Goal: Transaction & Acquisition: Book appointment/travel/reservation

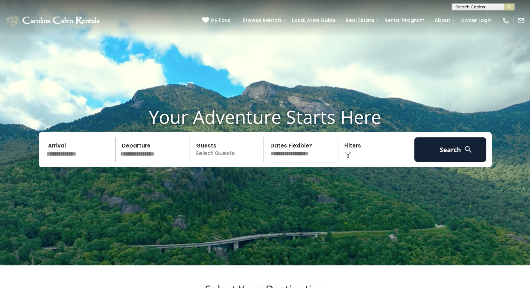
click at [67, 162] on input "text" at bounding box center [80, 149] width 72 height 24
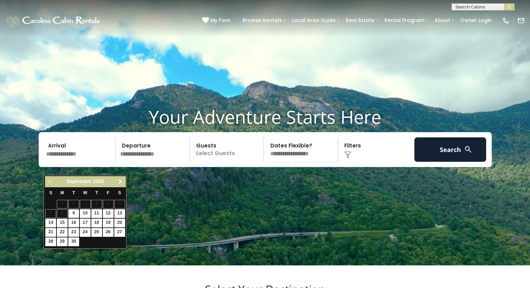
click at [121, 177] on link "Next" at bounding box center [120, 181] width 9 height 9
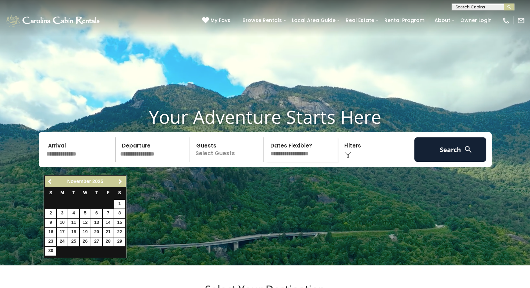
click at [121, 177] on link "Next" at bounding box center [120, 181] width 9 height 9
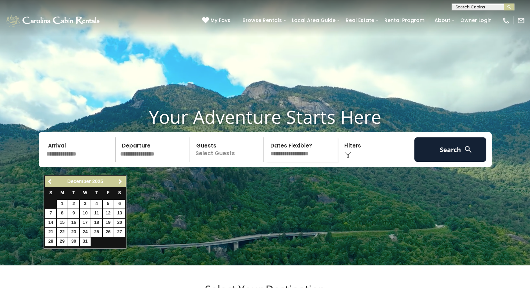
click at [121, 177] on link "Next" at bounding box center [120, 181] width 9 height 9
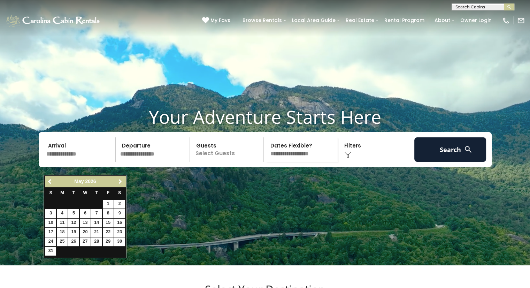
click at [121, 177] on link "Next" at bounding box center [120, 181] width 9 height 9
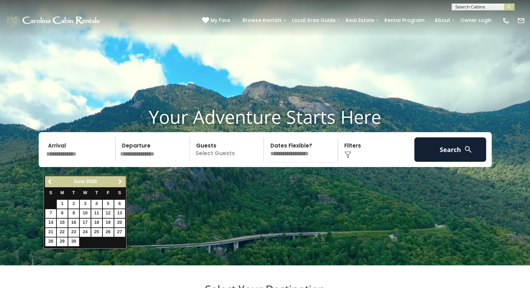
click at [121, 177] on link "Next" at bounding box center [120, 181] width 9 height 9
click at [122, 221] on link "18" at bounding box center [119, 223] width 11 height 9
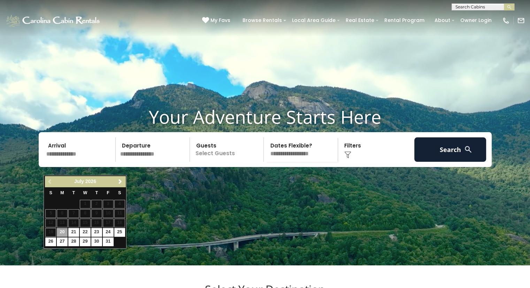
type input "*******"
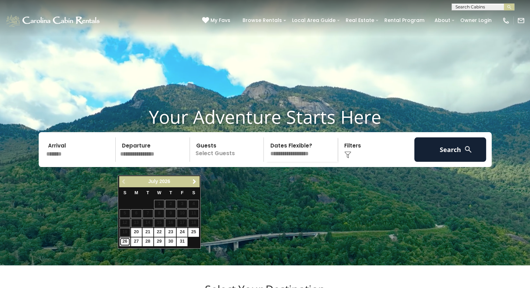
click at [121, 239] on link "26" at bounding box center [125, 241] width 11 height 9
type input "*******"
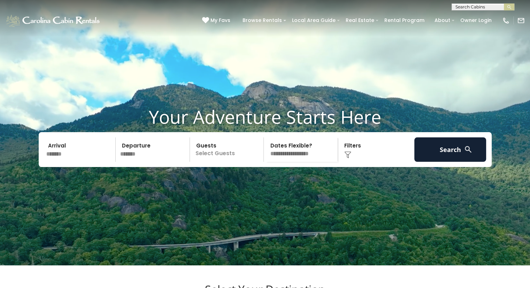
click at [222, 162] on p "Select Guests" at bounding box center [228, 149] width 72 height 24
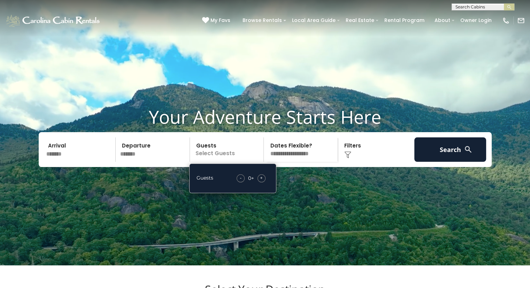
click at [264, 182] on div "+" at bounding box center [262, 178] width 8 height 8
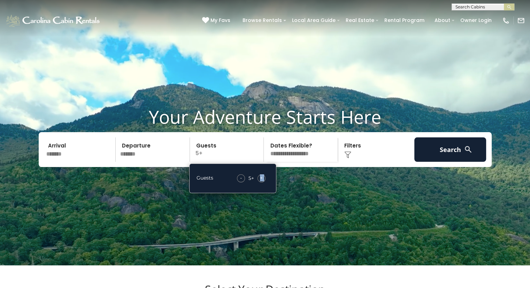
click at [264, 182] on div "+" at bounding box center [262, 178] width 8 height 8
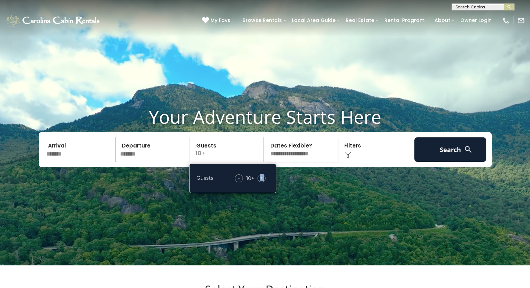
click at [264, 182] on div "+" at bounding box center [262, 178] width 8 height 8
click at [410, 159] on div "Click to Choose" at bounding box center [376, 149] width 72 height 24
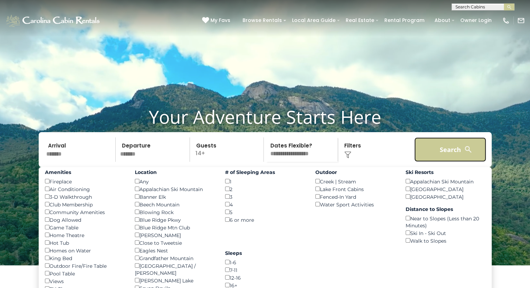
click at [434, 162] on button "Search" at bounding box center [450, 149] width 72 height 24
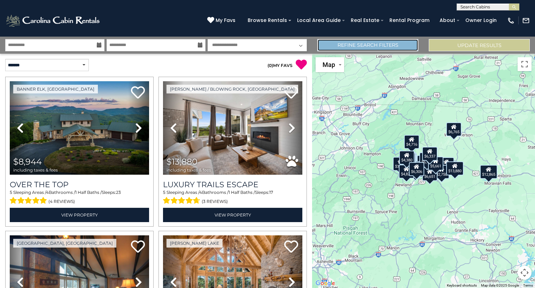
click at [353, 44] on link "Refine Search Filters" at bounding box center [368, 45] width 101 height 12
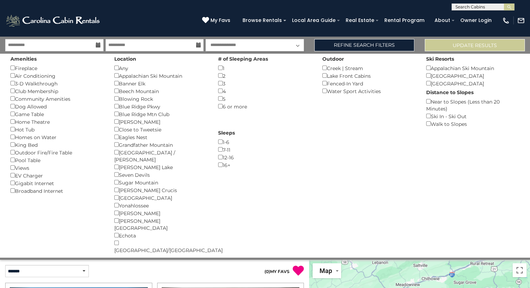
click at [219, 108] on div "6 or more ()" at bounding box center [264, 106] width 93 height 8
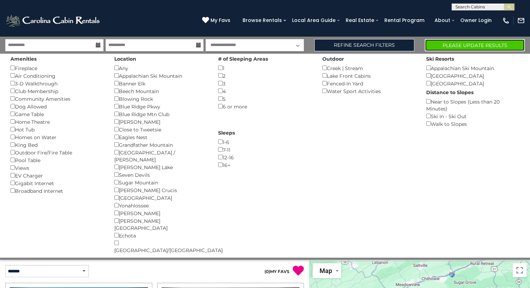
click at [467, 43] on button "Please Update Results" at bounding box center [475, 45] width 100 height 12
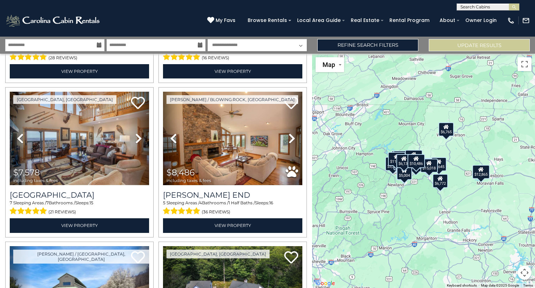
scroll to position [141, 0]
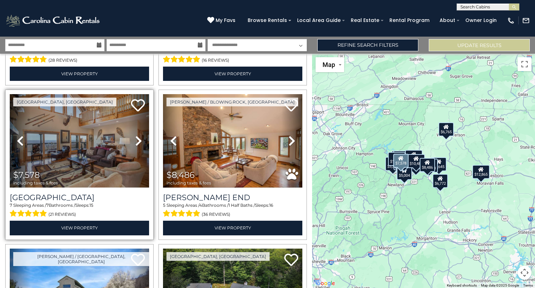
click at [135, 139] on icon at bounding box center [138, 140] width 7 height 11
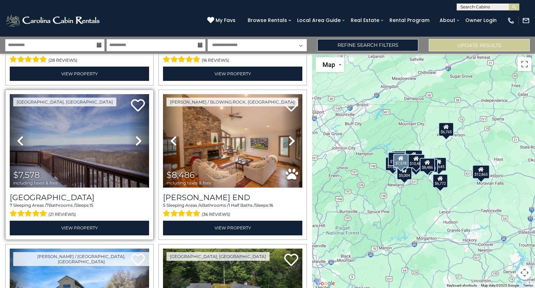
click at [135, 139] on icon at bounding box center [138, 140] width 7 height 11
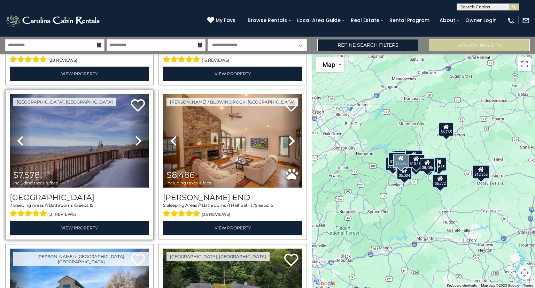
click at [135, 139] on icon at bounding box center [138, 140] width 7 height 11
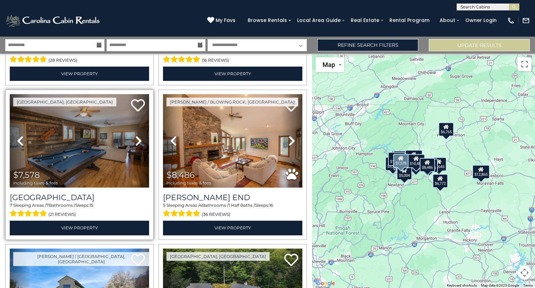
click at [135, 139] on icon at bounding box center [138, 140] width 7 height 11
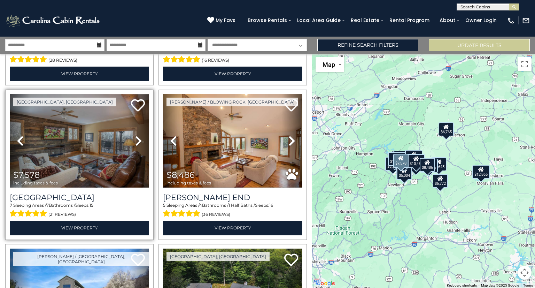
click at [135, 139] on icon at bounding box center [138, 140] width 7 height 11
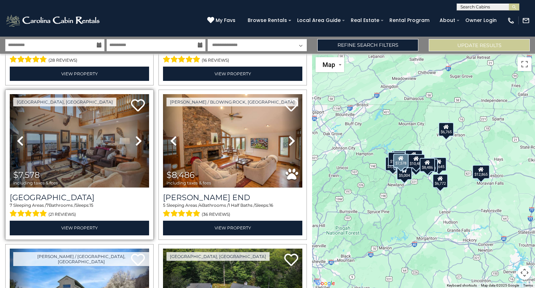
click at [135, 139] on icon at bounding box center [138, 140] width 7 height 11
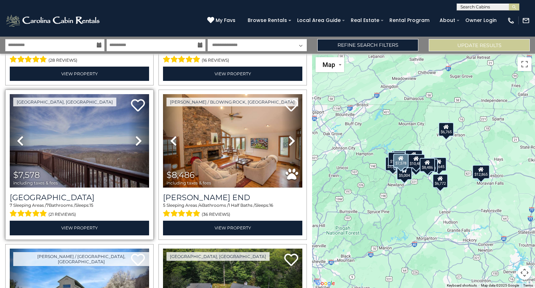
click at [135, 139] on icon at bounding box center [138, 140] width 7 height 11
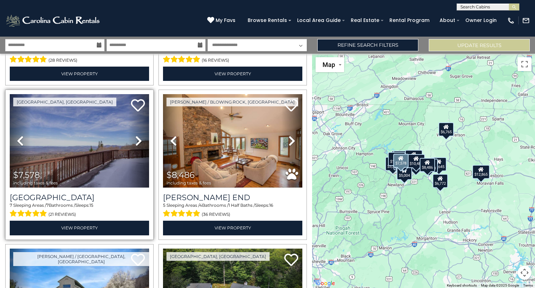
click at [135, 139] on icon at bounding box center [138, 140] width 7 height 11
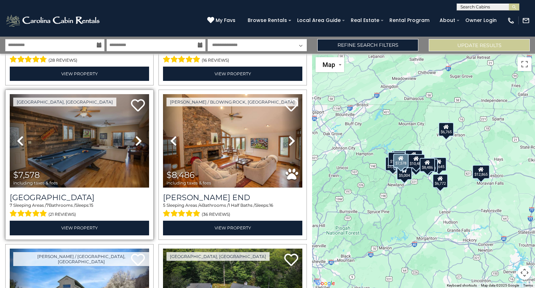
click at [135, 139] on icon at bounding box center [138, 140] width 7 height 11
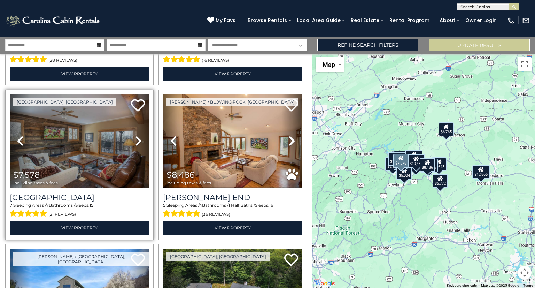
click at [135, 137] on icon at bounding box center [138, 140] width 7 height 11
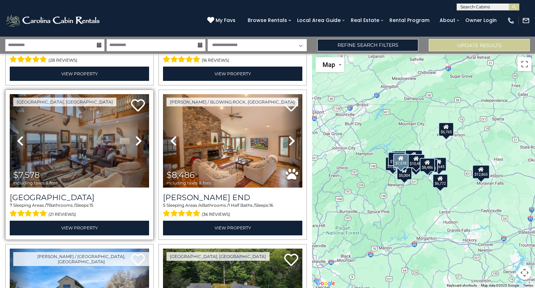
click at [137, 135] on icon at bounding box center [138, 140] width 7 height 11
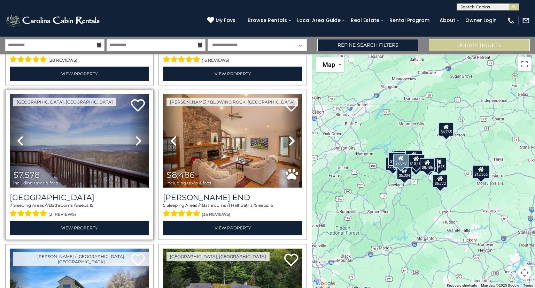
click at [137, 135] on icon at bounding box center [138, 140] width 7 height 11
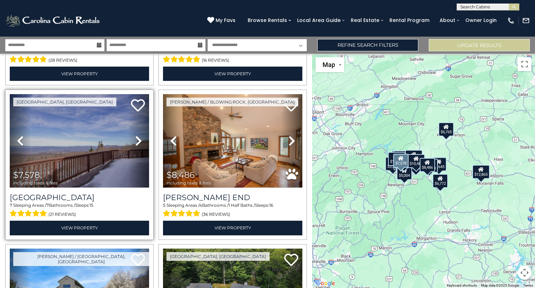
click at [137, 135] on icon at bounding box center [138, 140] width 7 height 11
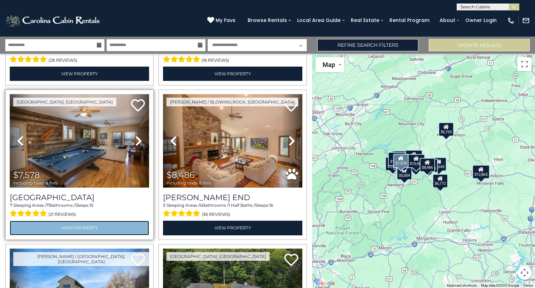
click at [116, 225] on link "View Property" at bounding box center [79, 228] width 139 height 14
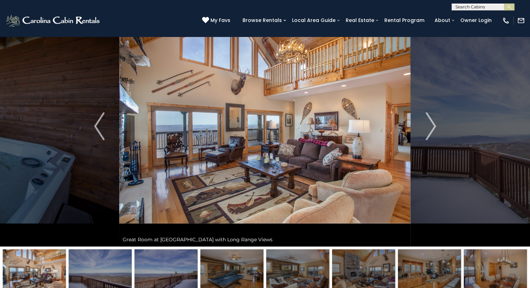
scroll to position [25, 0]
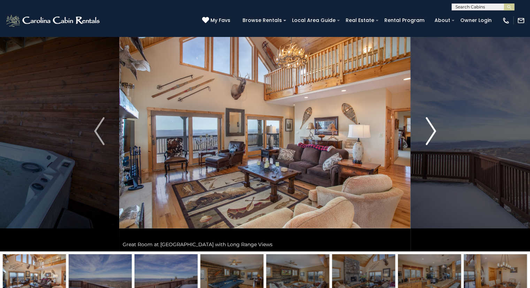
click at [433, 127] on img "Next" at bounding box center [431, 131] width 10 height 28
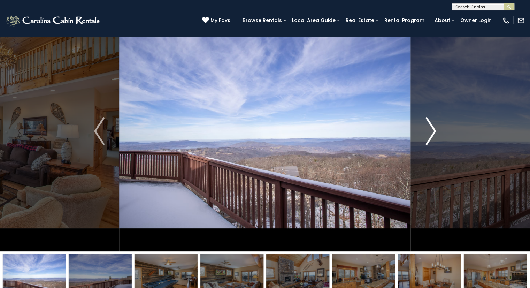
click at [433, 127] on img "Next" at bounding box center [431, 131] width 10 height 28
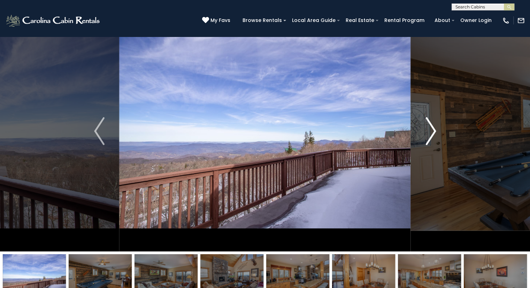
click at [433, 127] on img "Next" at bounding box center [431, 131] width 10 height 28
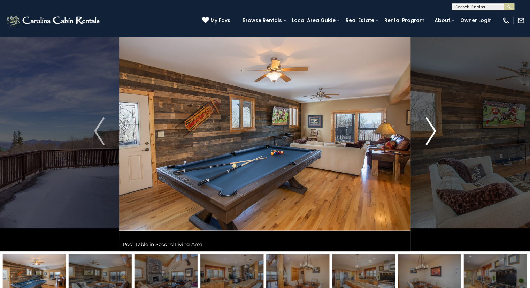
click at [433, 127] on img "Next" at bounding box center [431, 131] width 10 height 28
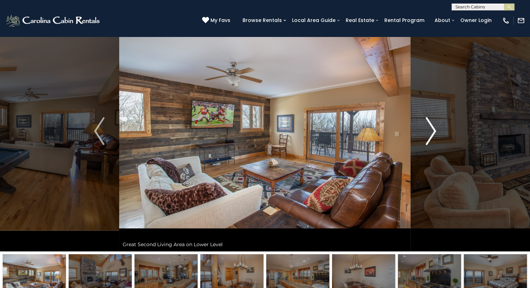
click at [433, 127] on img "Next" at bounding box center [431, 131] width 10 height 28
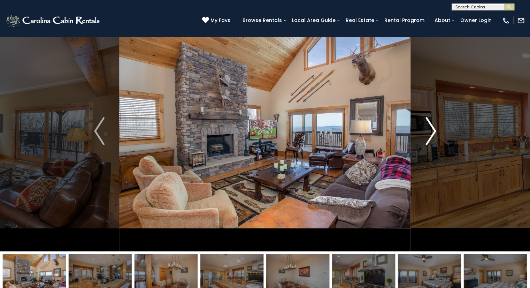
click at [433, 127] on img "Next" at bounding box center [431, 131] width 10 height 28
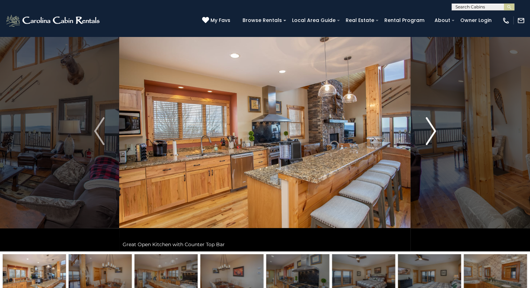
click at [433, 127] on img "Next" at bounding box center [431, 131] width 10 height 28
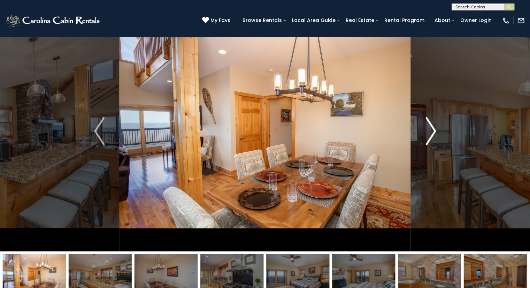
click at [433, 127] on img "Next" at bounding box center [431, 131] width 10 height 28
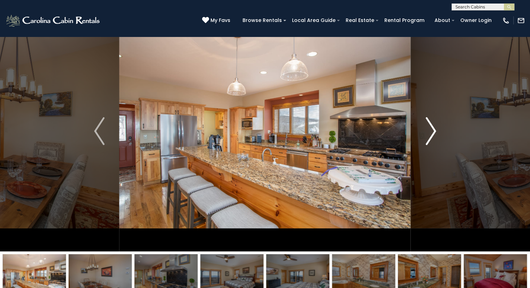
click at [433, 127] on img "Next" at bounding box center [431, 131] width 10 height 28
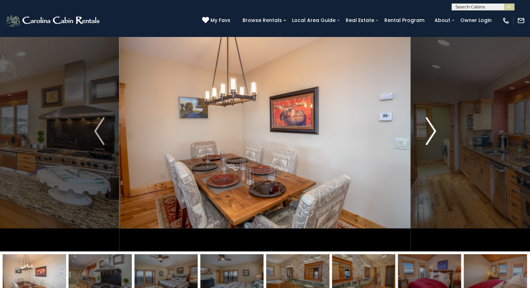
click at [433, 127] on img "Next" at bounding box center [431, 131] width 10 height 28
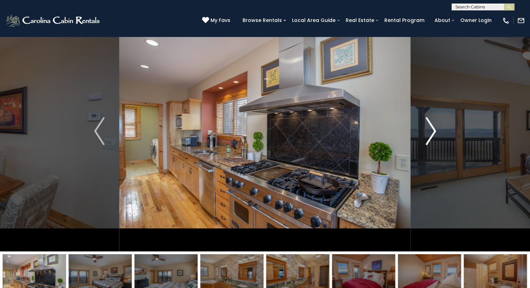
click at [433, 127] on img "Next" at bounding box center [431, 131] width 10 height 28
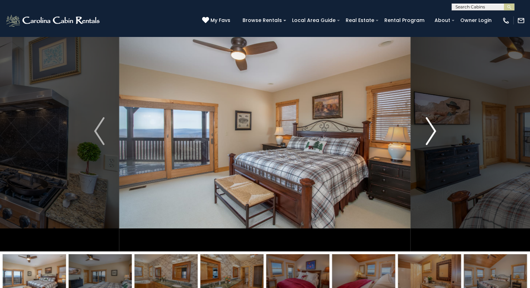
click at [433, 127] on img "Next" at bounding box center [431, 131] width 10 height 28
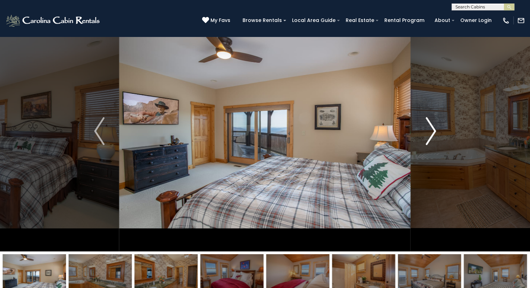
click at [433, 127] on img "Next" at bounding box center [431, 131] width 10 height 28
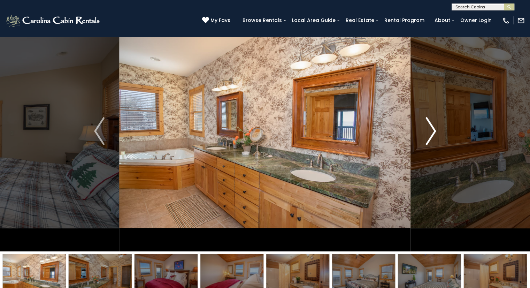
click at [433, 127] on img "Next" at bounding box center [431, 131] width 10 height 28
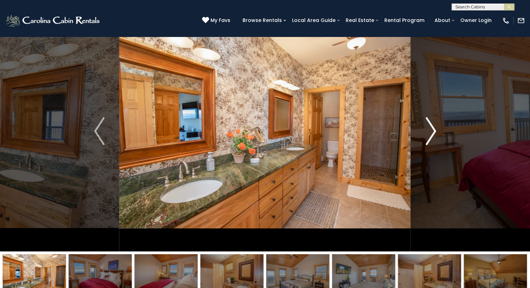
click at [433, 127] on img "Next" at bounding box center [431, 131] width 10 height 28
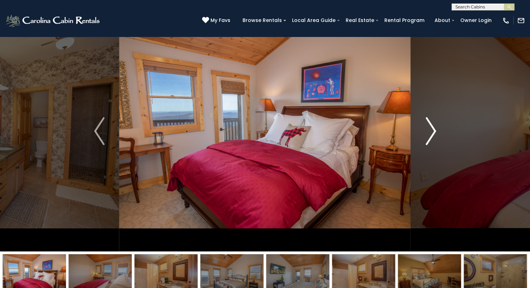
click at [433, 127] on img "Next" at bounding box center [431, 131] width 10 height 28
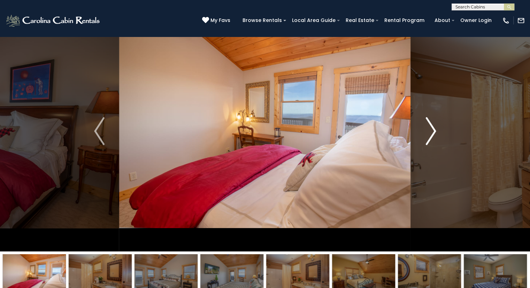
click at [433, 127] on img "Next" at bounding box center [431, 131] width 10 height 28
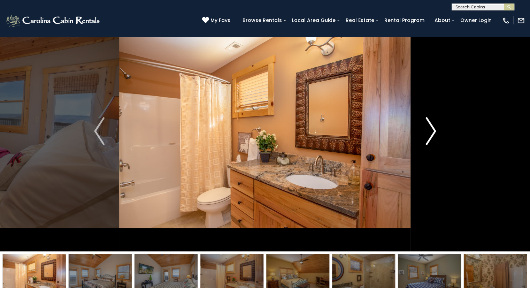
click at [433, 127] on img "Next" at bounding box center [431, 131] width 10 height 28
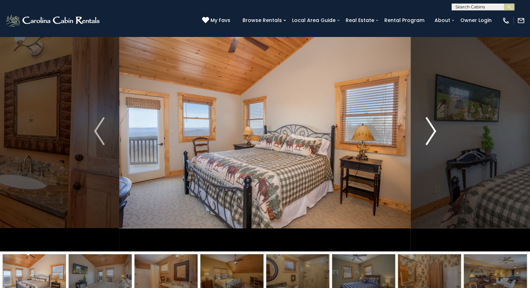
click at [433, 127] on img "Next" at bounding box center [431, 131] width 10 height 28
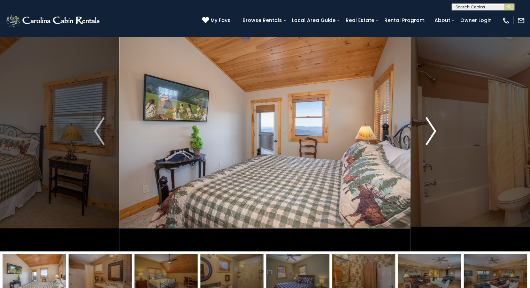
click at [433, 127] on img "Next" at bounding box center [431, 131] width 10 height 28
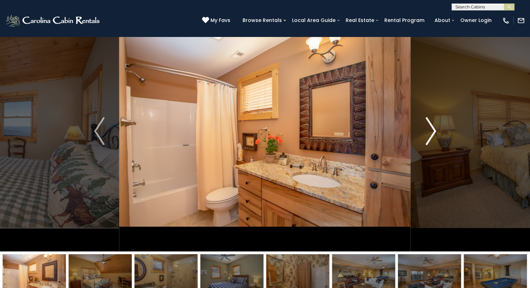
click at [433, 127] on img "Next" at bounding box center [431, 131] width 10 height 28
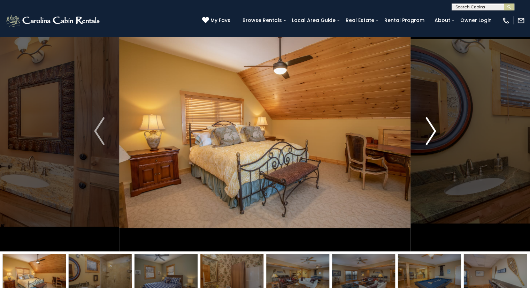
click at [433, 127] on img "Next" at bounding box center [431, 131] width 10 height 28
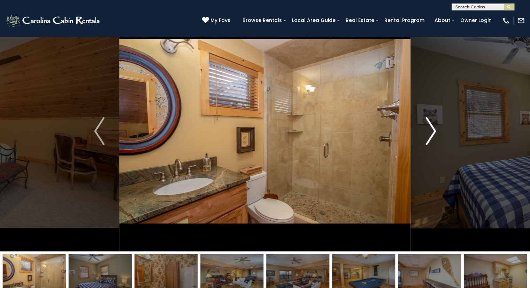
click at [433, 127] on img "Next" at bounding box center [431, 131] width 10 height 28
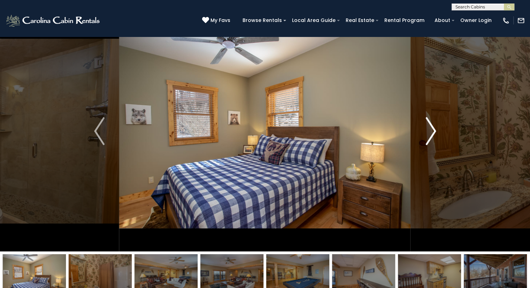
click at [433, 127] on img "Next" at bounding box center [431, 131] width 10 height 28
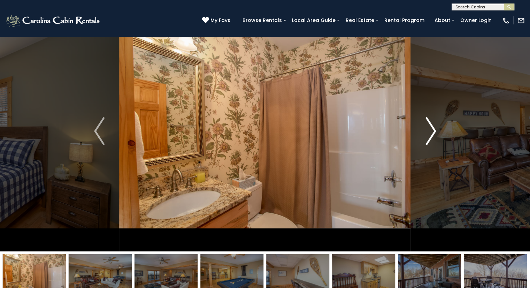
click at [433, 127] on img "Next" at bounding box center [431, 131] width 10 height 28
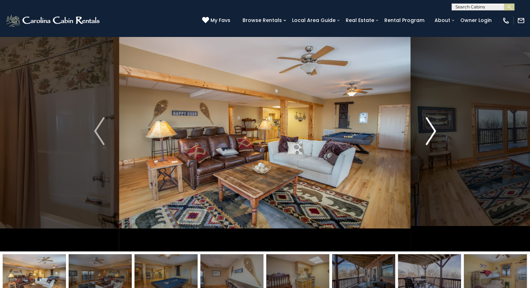
click at [433, 127] on img "Next" at bounding box center [431, 131] width 10 height 28
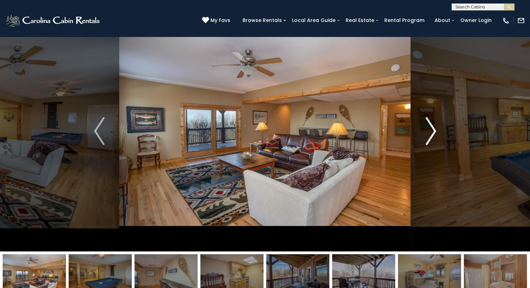
click at [433, 127] on img "Next" at bounding box center [431, 131] width 10 height 28
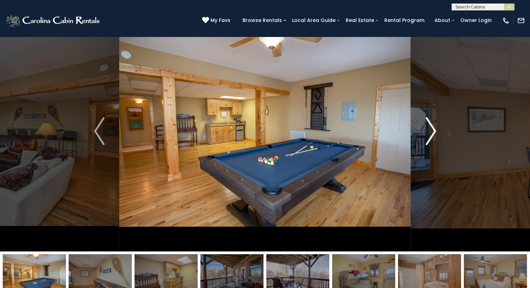
click at [433, 127] on img "Next" at bounding box center [431, 131] width 10 height 28
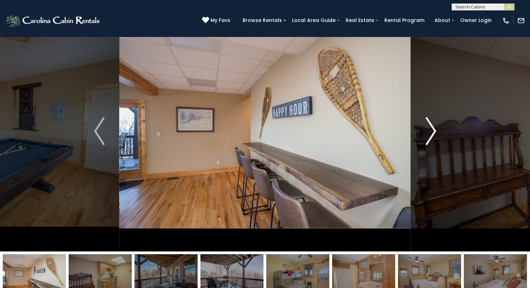
click at [433, 127] on img "Next" at bounding box center [431, 131] width 10 height 28
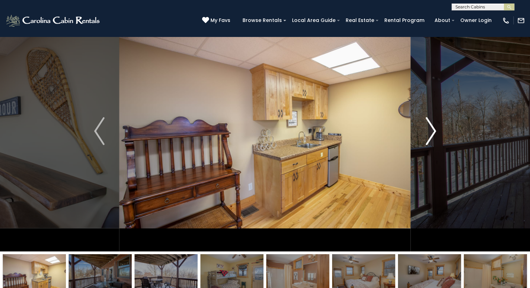
click at [433, 127] on img "Next" at bounding box center [431, 131] width 10 height 28
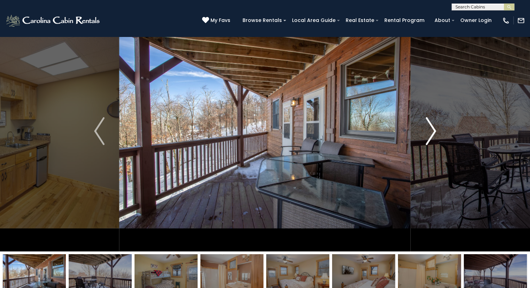
click at [433, 127] on img "Next" at bounding box center [431, 131] width 10 height 28
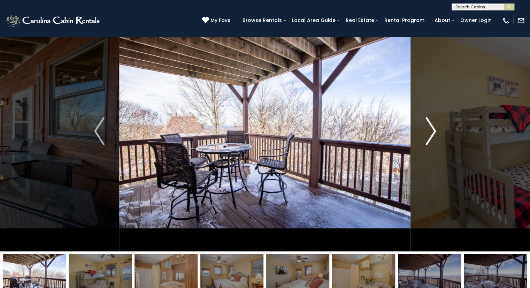
click at [433, 127] on img "Next" at bounding box center [431, 131] width 10 height 28
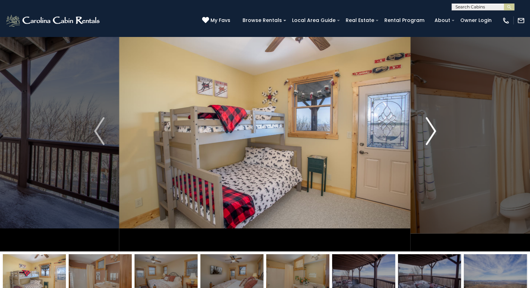
click at [433, 127] on img "Next" at bounding box center [431, 131] width 10 height 28
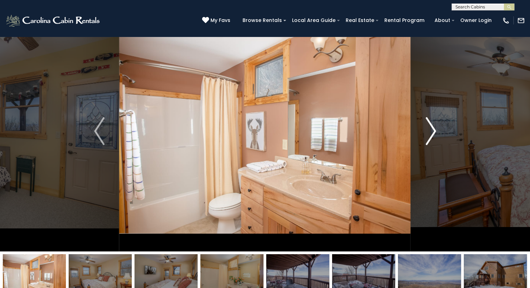
click at [433, 127] on img "Next" at bounding box center [431, 131] width 10 height 28
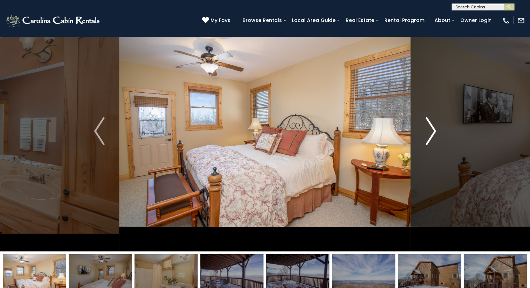
click at [433, 127] on img "Next" at bounding box center [431, 131] width 10 height 28
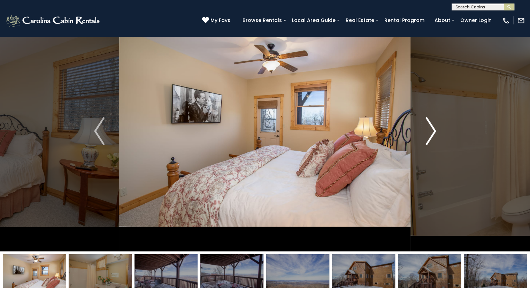
click at [433, 127] on img "Next" at bounding box center [431, 131] width 10 height 28
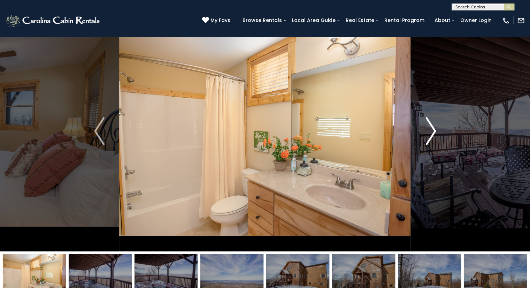
click at [433, 127] on img "Next" at bounding box center [431, 131] width 10 height 28
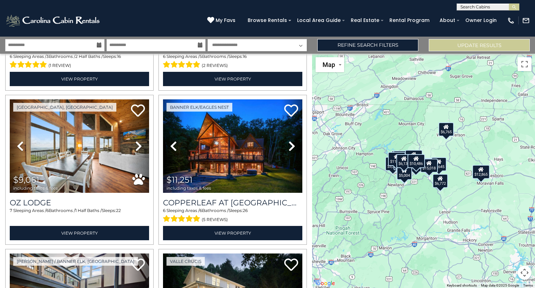
scroll to position [1059, 0]
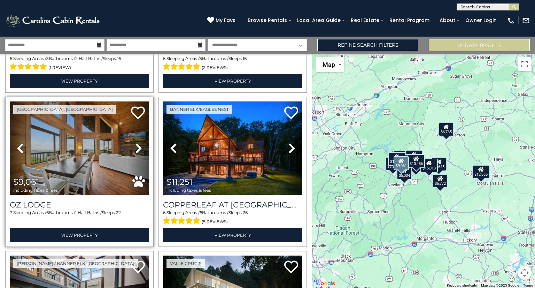
click at [135, 143] on icon at bounding box center [138, 148] width 7 height 11
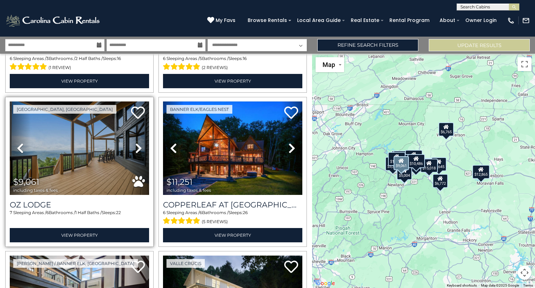
click at [135, 143] on icon at bounding box center [138, 148] width 7 height 11
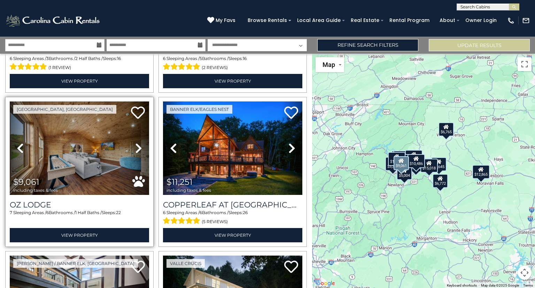
click at [135, 143] on icon at bounding box center [138, 148] width 7 height 11
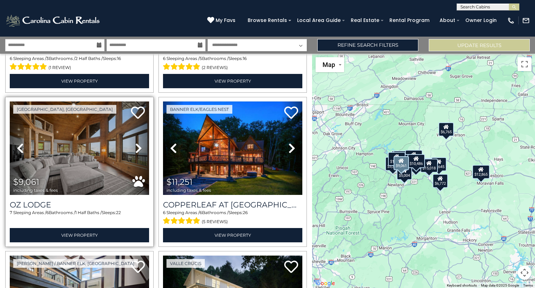
click at [135, 143] on icon at bounding box center [138, 148] width 7 height 11
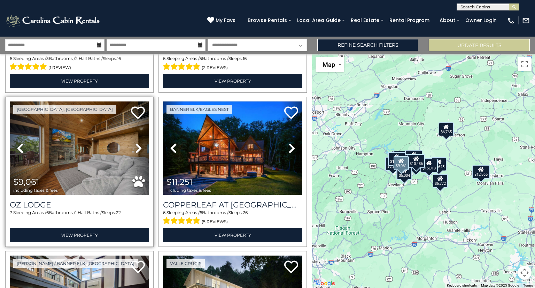
click at [135, 143] on icon at bounding box center [138, 148] width 7 height 11
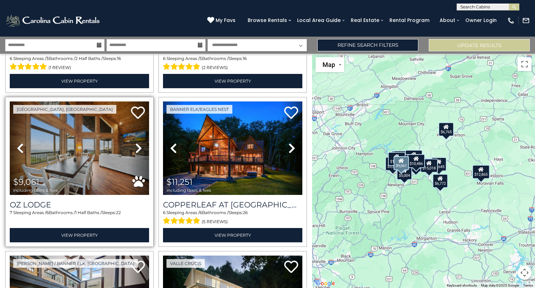
click at [135, 143] on icon at bounding box center [138, 148] width 7 height 11
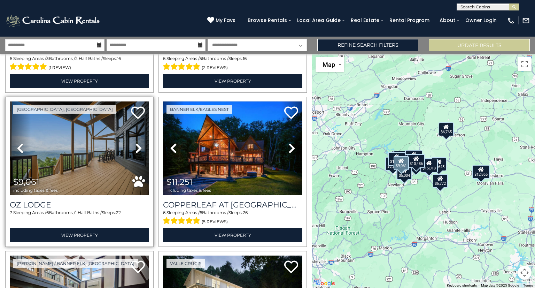
click at [135, 143] on icon at bounding box center [138, 148] width 7 height 11
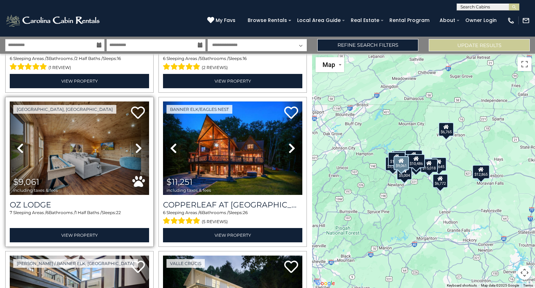
click at [135, 143] on icon at bounding box center [138, 148] width 7 height 11
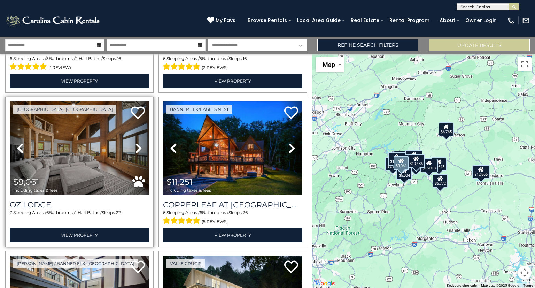
click at [135, 143] on icon at bounding box center [138, 148] width 7 height 11
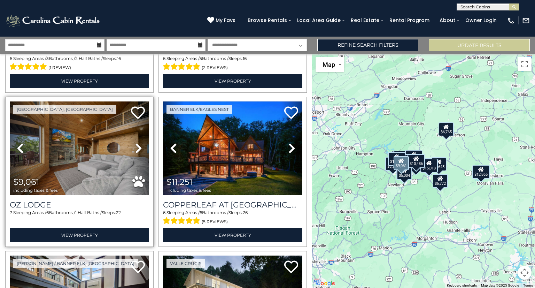
click at [135, 143] on icon at bounding box center [138, 148] width 7 height 11
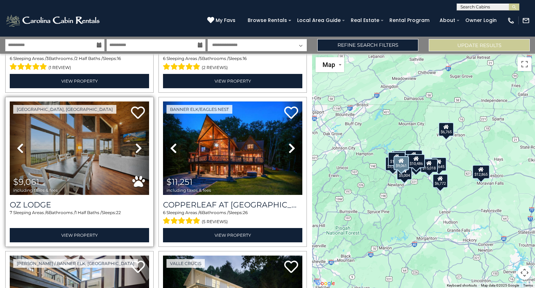
click at [135, 143] on icon at bounding box center [138, 148] width 7 height 11
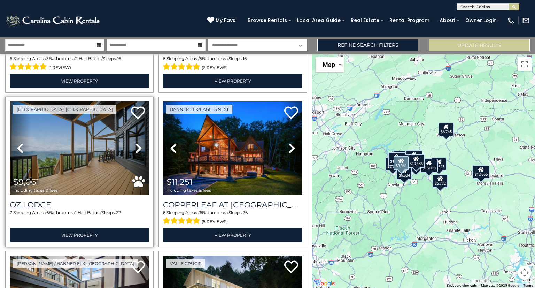
click at [135, 143] on icon at bounding box center [138, 148] width 7 height 11
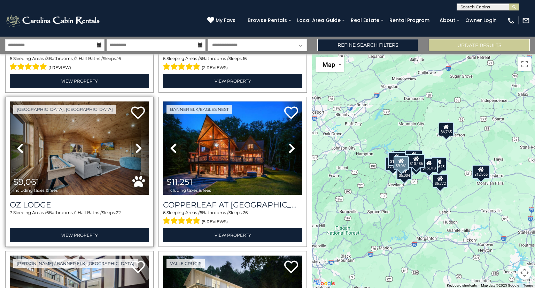
click at [135, 143] on icon at bounding box center [138, 148] width 7 height 11
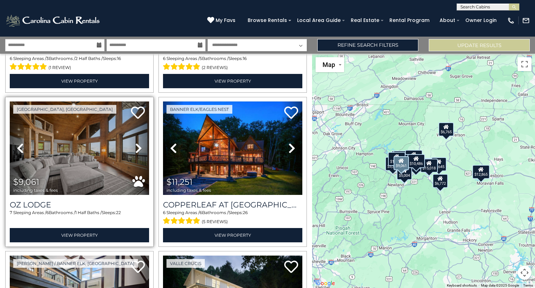
click at [135, 143] on icon at bounding box center [138, 148] width 7 height 11
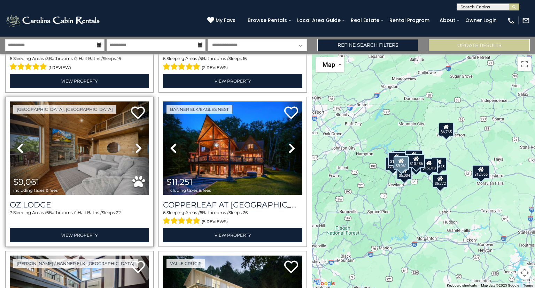
click at [135, 143] on icon at bounding box center [138, 148] width 7 height 11
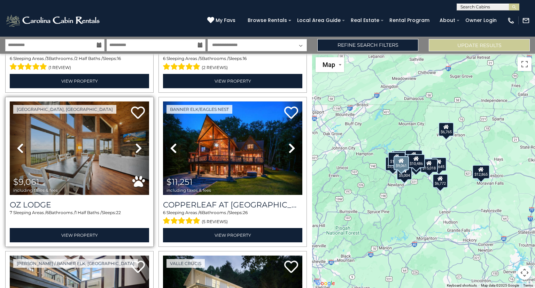
click at [135, 143] on icon at bounding box center [138, 148] width 7 height 11
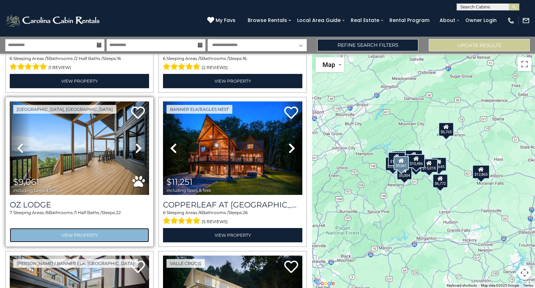
click at [72, 228] on link "View Property" at bounding box center [79, 235] width 139 height 14
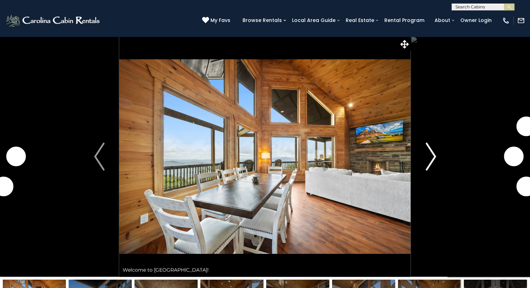
click at [433, 152] on img "Next" at bounding box center [431, 157] width 10 height 28
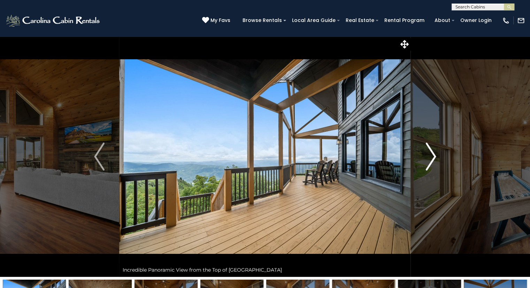
click at [433, 152] on img "Next" at bounding box center [431, 157] width 10 height 28
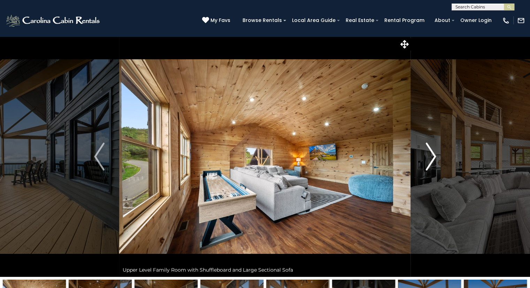
click at [433, 152] on img "Next" at bounding box center [431, 157] width 10 height 28
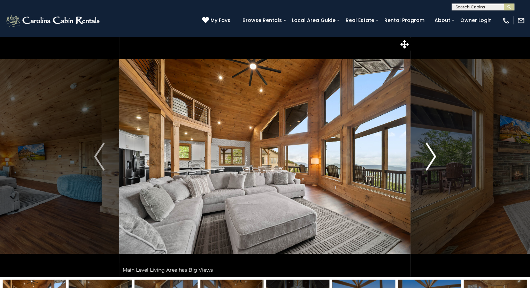
click at [433, 152] on img "Next" at bounding box center [431, 157] width 10 height 28
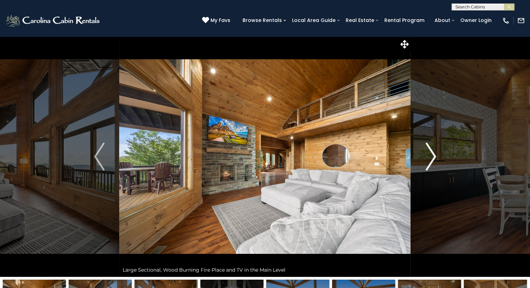
click at [433, 152] on img "Next" at bounding box center [431, 157] width 10 height 28
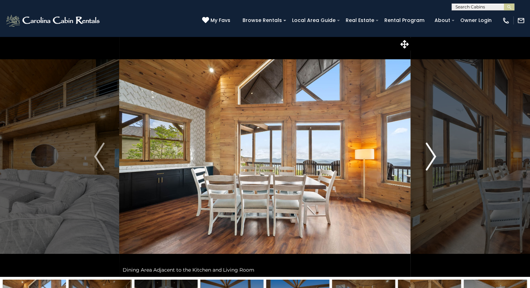
click at [433, 152] on img "Next" at bounding box center [431, 157] width 10 height 28
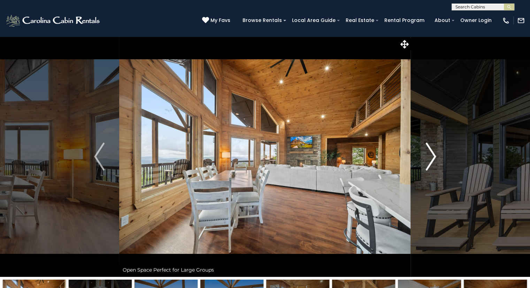
click at [433, 152] on img "Next" at bounding box center [431, 157] width 10 height 28
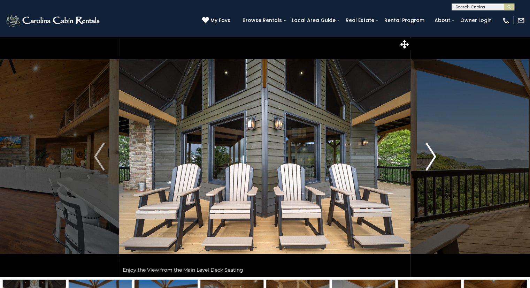
click at [433, 152] on img "Next" at bounding box center [431, 157] width 10 height 28
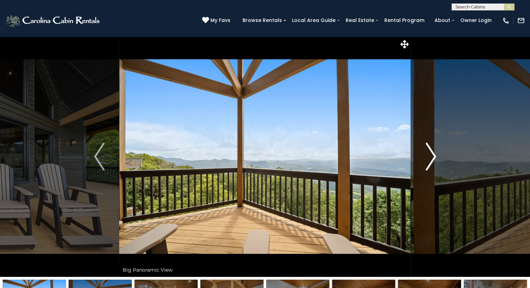
click at [433, 152] on img "Next" at bounding box center [431, 157] width 10 height 28
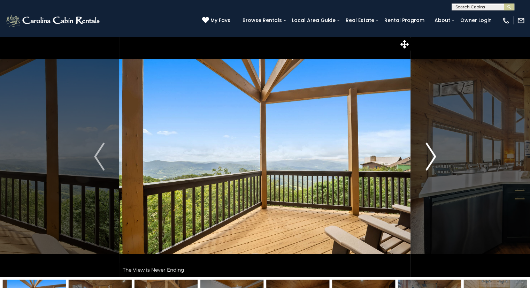
click at [433, 152] on img "Next" at bounding box center [431, 157] width 10 height 28
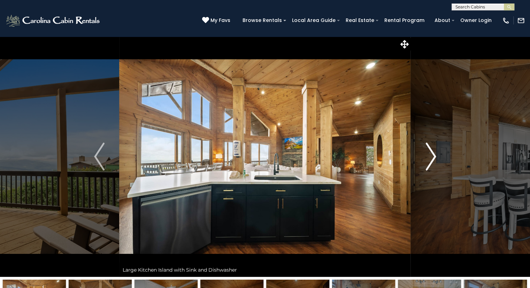
click at [433, 152] on img "Next" at bounding box center [431, 157] width 10 height 28
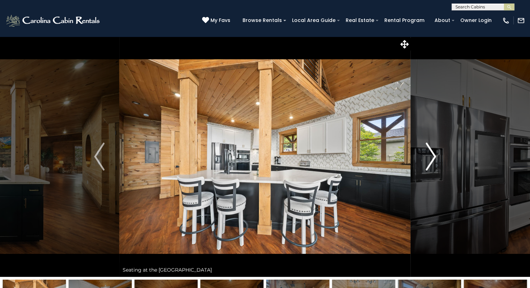
click at [433, 152] on img "Next" at bounding box center [431, 157] width 10 height 28
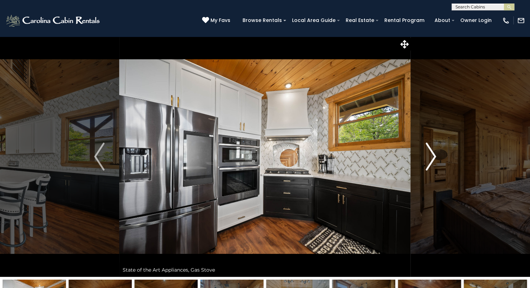
click at [433, 152] on img "Next" at bounding box center [431, 157] width 10 height 28
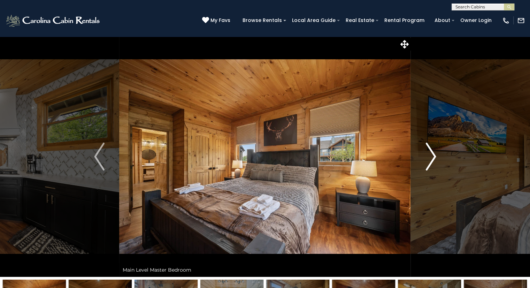
click at [433, 152] on img "Next" at bounding box center [431, 157] width 10 height 28
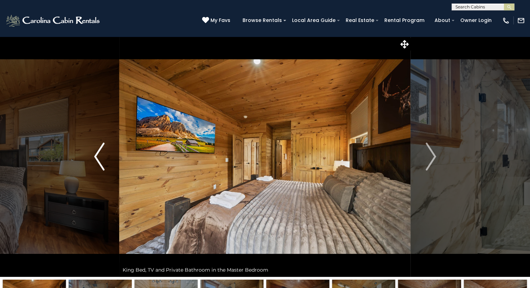
click at [101, 156] on img "Previous" at bounding box center [99, 157] width 10 height 28
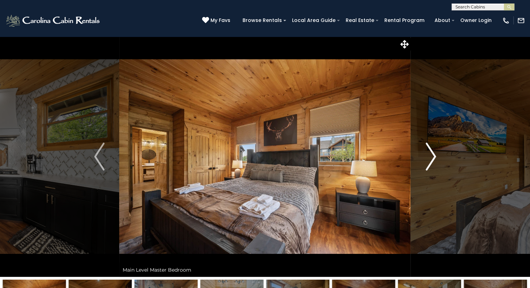
click at [434, 155] on img "Next" at bounding box center [431, 157] width 10 height 28
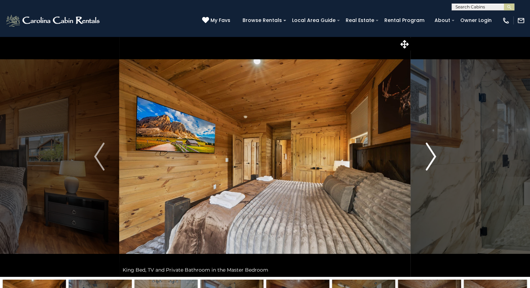
click at [434, 155] on img "Next" at bounding box center [431, 157] width 10 height 28
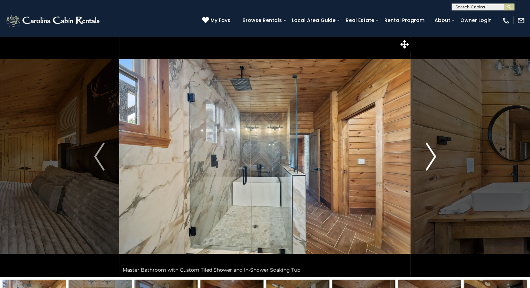
click at [434, 155] on img "Next" at bounding box center [431, 157] width 10 height 28
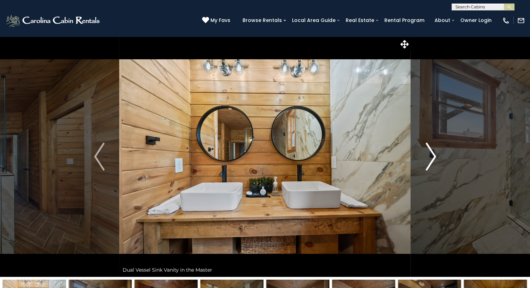
click at [434, 155] on img "Next" at bounding box center [431, 157] width 10 height 28
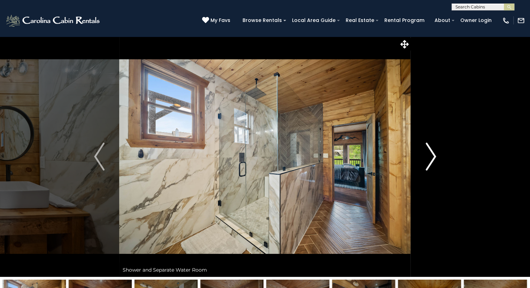
click at [434, 155] on img "Next" at bounding box center [431, 157] width 10 height 28
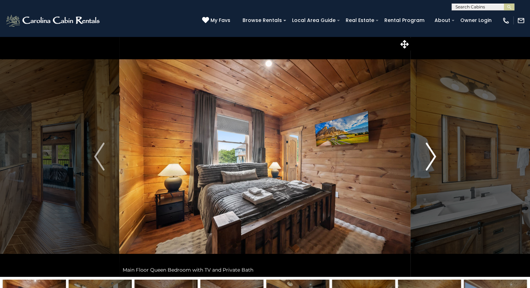
click at [434, 155] on img "Next" at bounding box center [431, 157] width 10 height 28
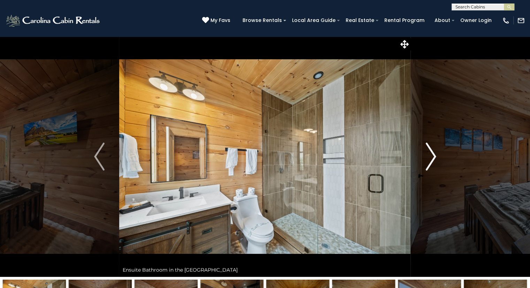
click at [434, 155] on img "Next" at bounding box center [431, 157] width 10 height 28
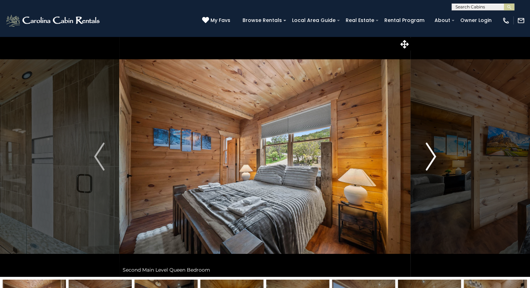
click at [434, 155] on img "Next" at bounding box center [431, 157] width 10 height 28
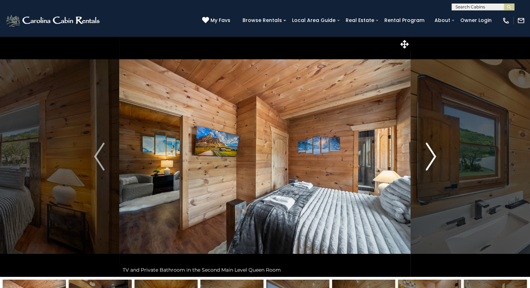
click at [434, 155] on img "Next" at bounding box center [431, 157] width 10 height 28
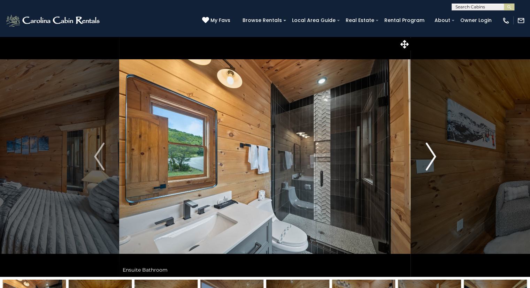
click at [434, 155] on img "Next" at bounding box center [431, 157] width 10 height 28
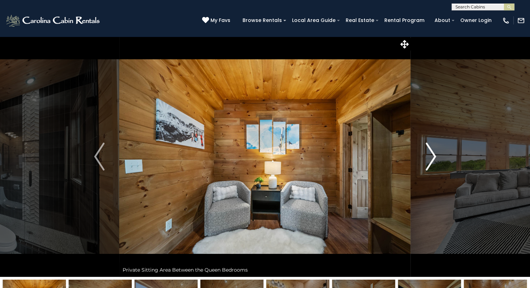
click at [434, 155] on img "Next" at bounding box center [431, 157] width 10 height 28
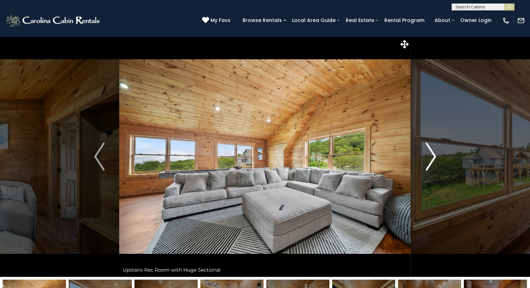
click at [434, 155] on img "Next" at bounding box center [431, 157] width 10 height 28
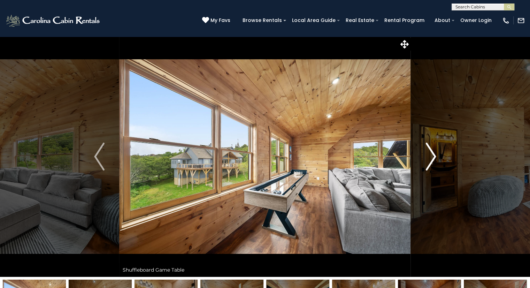
click at [434, 155] on img "Next" at bounding box center [431, 157] width 10 height 28
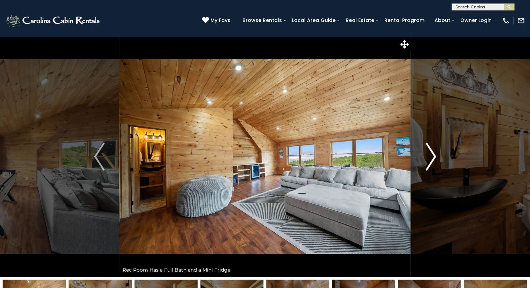
click at [434, 155] on img "Next" at bounding box center [431, 157] width 10 height 28
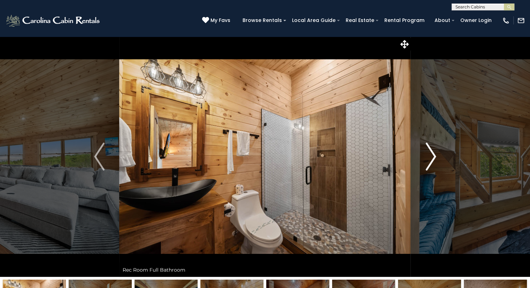
click at [434, 155] on img "Next" at bounding box center [431, 157] width 10 height 28
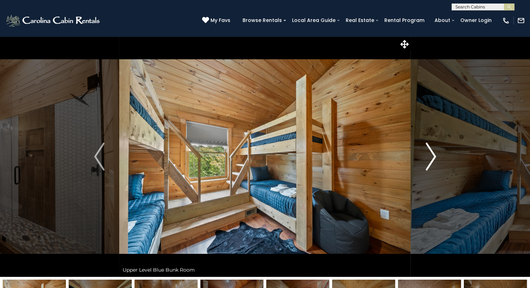
click at [434, 155] on img "Next" at bounding box center [431, 157] width 10 height 28
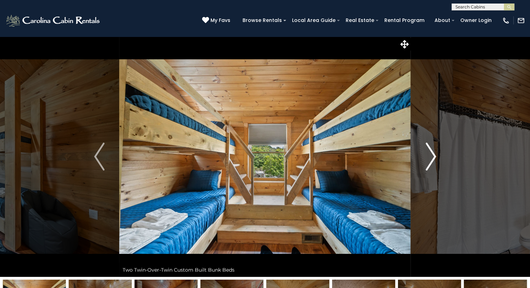
click at [434, 155] on img "Next" at bounding box center [431, 157] width 10 height 28
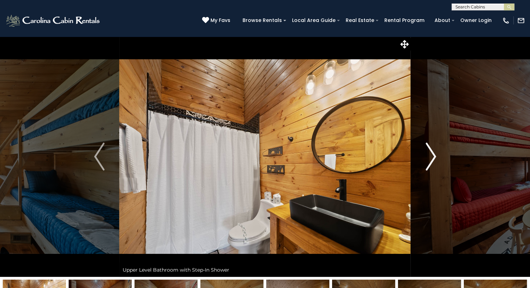
click at [434, 155] on img "Next" at bounding box center [431, 157] width 10 height 28
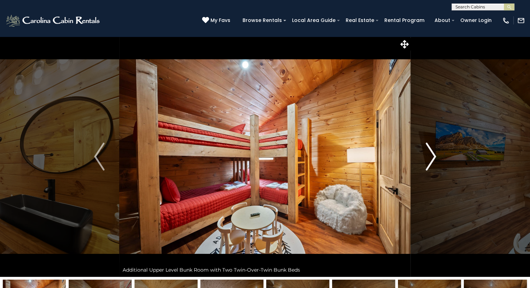
click at [434, 155] on img "Next" at bounding box center [431, 157] width 10 height 28
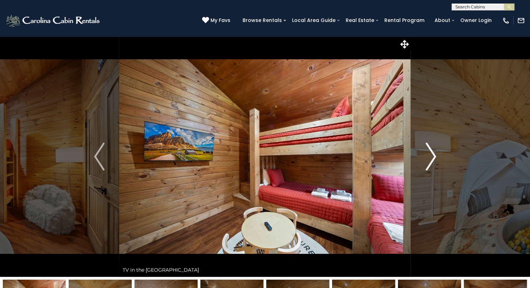
click at [434, 155] on img "Next" at bounding box center [431, 157] width 10 height 28
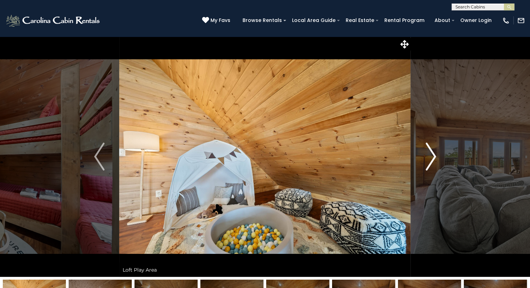
click at [434, 155] on img "Next" at bounding box center [431, 157] width 10 height 28
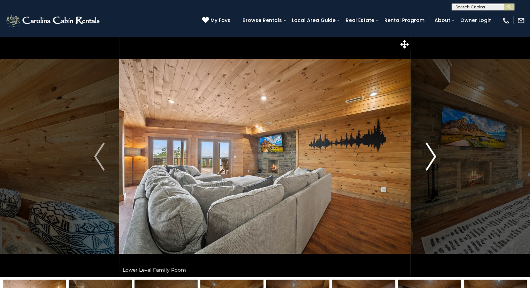
click at [434, 155] on img "Next" at bounding box center [431, 157] width 10 height 28
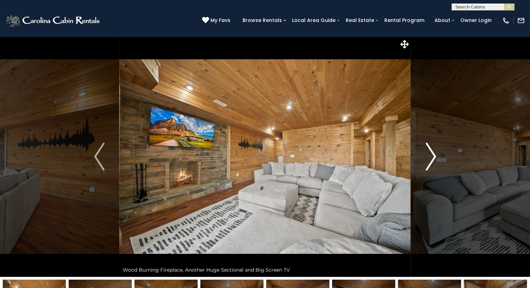
click at [434, 155] on img "Next" at bounding box center [431, 157] width 10 height 28
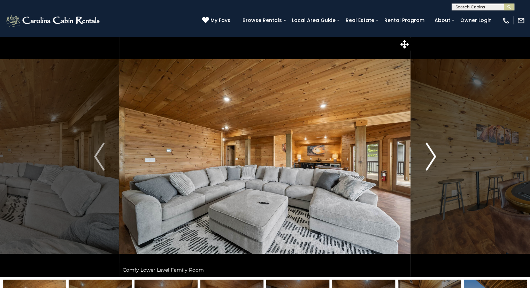
click at [434, 155] on img "Next" at bounding box center [431, 157] width 10 height 28
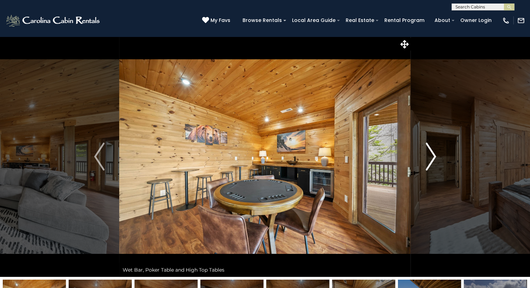
click at [434, 155] on img "Next" at bounding box center [431, 157] width 10 height 28
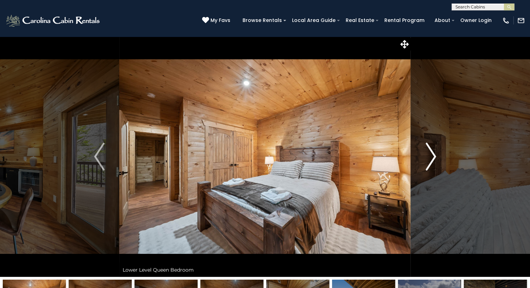
click at [434, 155] on img "Next" at bounding box center [431, 157] width 10 height 28
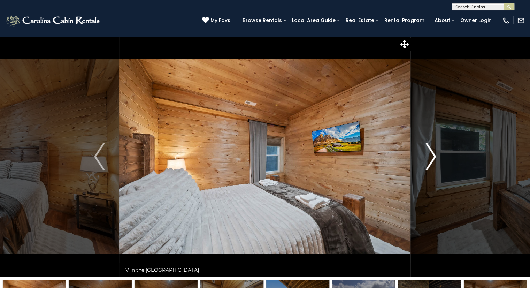
click at [434, 155] on img "Next" at bounding box center [431, 157] width 10 height 28
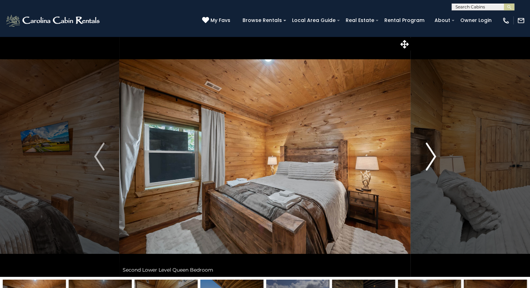
click at [434, 155] on img "Next" at bounding box center [431, 157] width 10 height 28
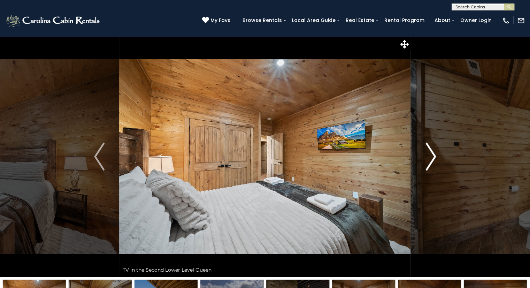
click at [434, 155] on img "Next" at bounding box center [431, 157] width 10 height 28
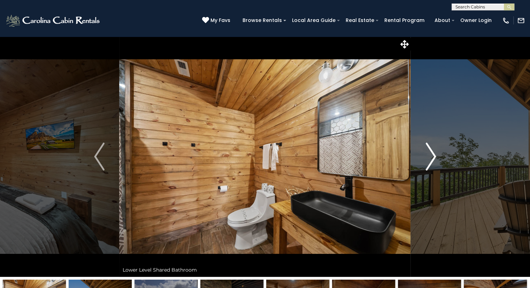
click at [434, 155] on img "Next" at bounding box center [431, 157] width 10 height 28
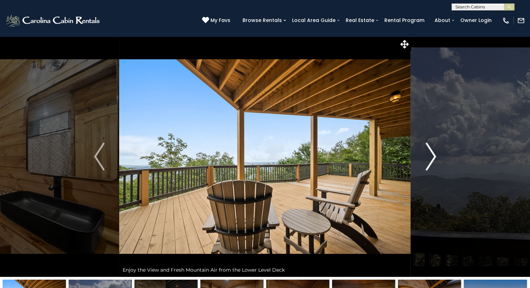
click at [434, 155] on img "Next" at bounding box center [431, 157] width 10 height 28
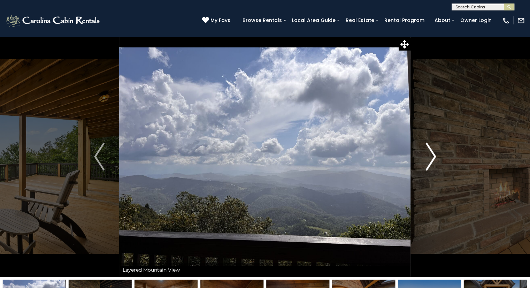
click at [434, 155] on img "Next" at bounding box center [431, 157] width 10 height 28
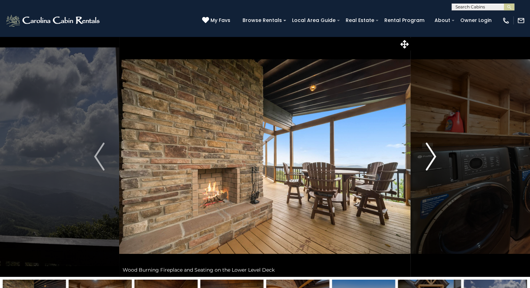
click at [434, 155] on img "Next" at bounding box center [431, 157] width 10 height 28
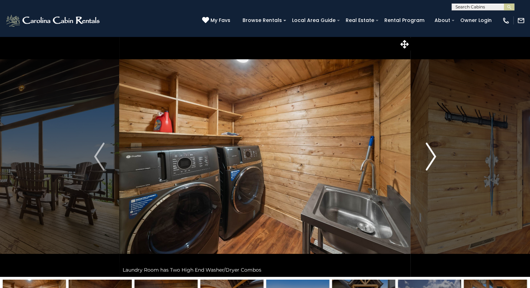
click at [434, 155] on img "Next" at bounding box center [431, 157] width 10 height 28
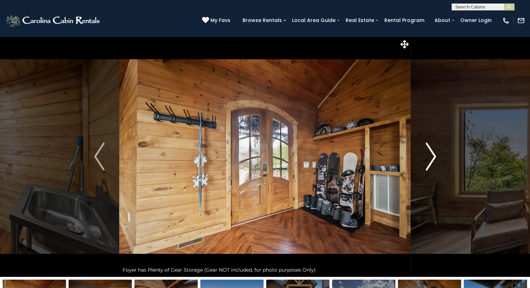
click at [434, 155] on img "Next" at bounding box center [431, 157] width 10 height 28
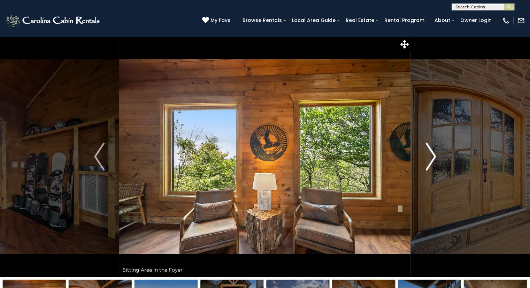
click at [434, 155] on img "Next" at bounding box center [431, 157] width 10 height 28
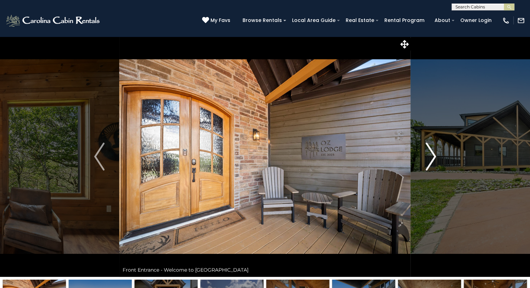
click at [434, 155] on img "Next" at bounding box center [431, 157] width 10 height 28
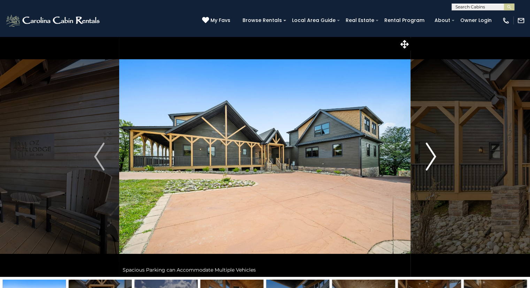
click at [434, 155] on img "Next" at bounding box center [431, 157] width 10 height 28
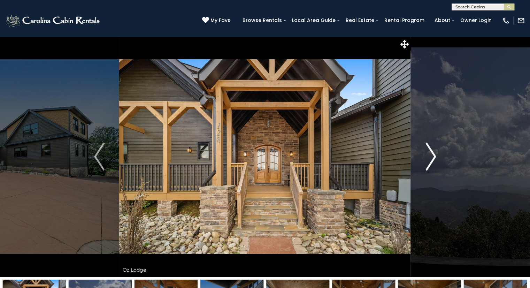
click at [434, 155] on img "Next" at bounding box center [431, 157] width 10 height 28
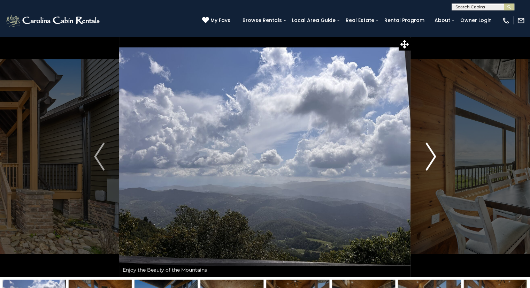
click at [434, 155] on img "Next" at bounding box center [431, 157] width 10 height 28
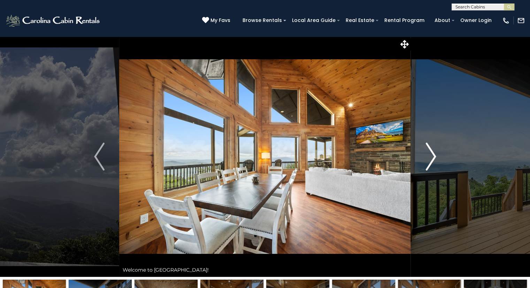
click at [434, 155] on img "Next" at bounding box center [431, 157] width 10 height 28
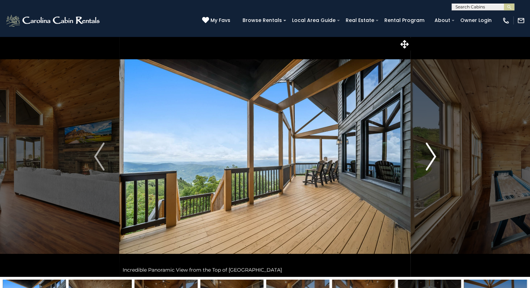
click at [434, 155] on img "Next" at bounding box center [431, 157] width 10 height 28
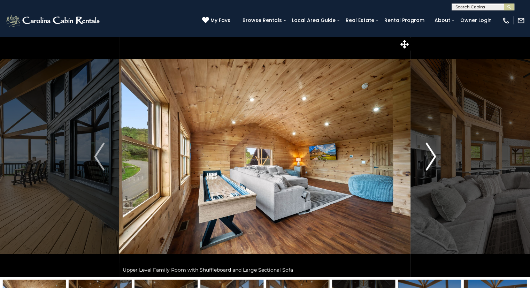
click at [434, 155] on img "Next" at bounding box center [431, 157] width 10 height 28
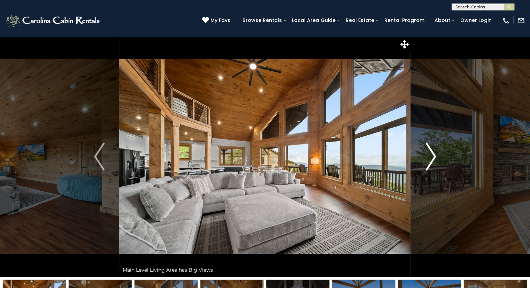
click at [434, 155] on img "Next" at bounding box center [431, 157] width 10 height 28
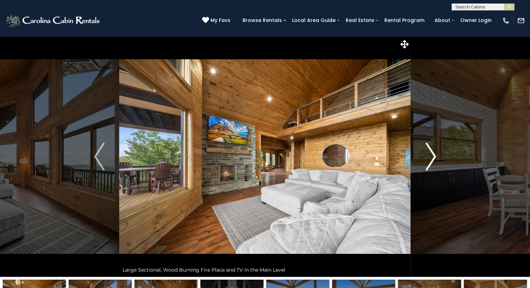
click at [434, 155] on img "Next" at bounding box center [431, 157] width 10 height 28
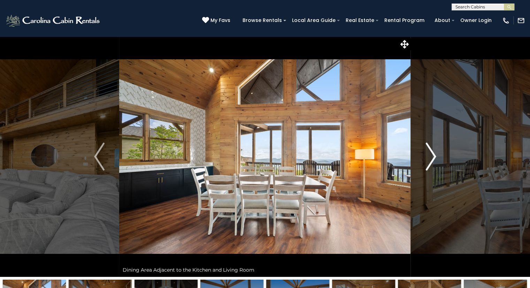
click at [434, 155] on img "Next" at bounding box center [431, 157] width 10 height 28
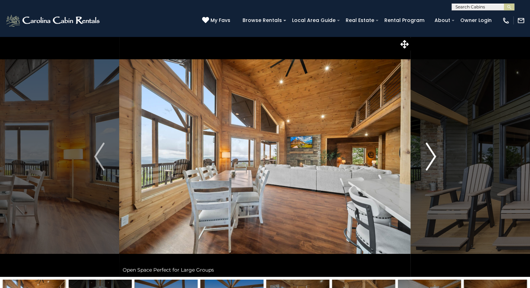
click at [434, 155] on img "Next" at bounding box center [431, 157] width 10 height 28
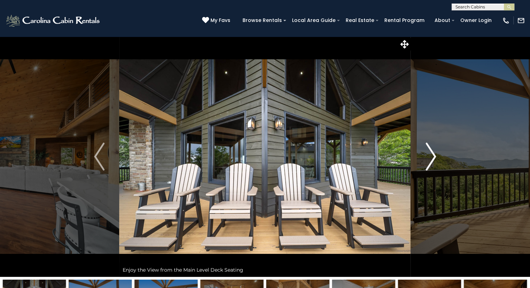
click at [434, 155] on img "Next" at bounding box center [431, 157] width 10 height 28
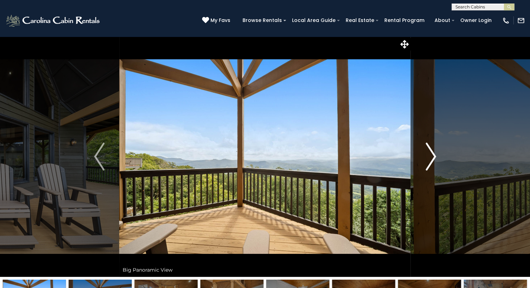
click at [434, 155] on img "Next" at bounding box center [431, 157] width 10 height 28
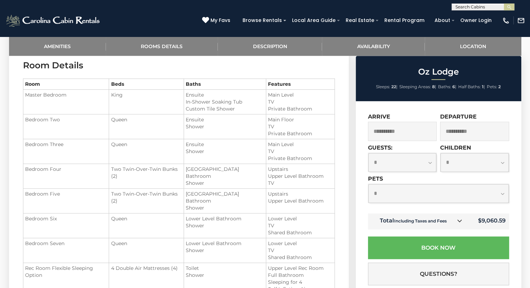
scroll to position [573, 0]
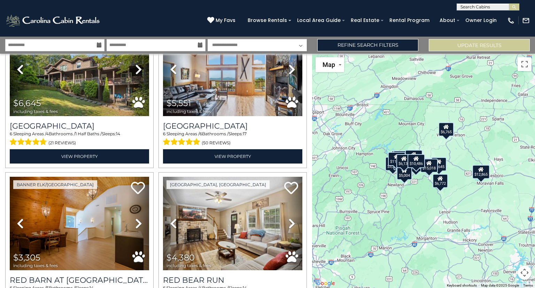
scroll to position [530, 0]
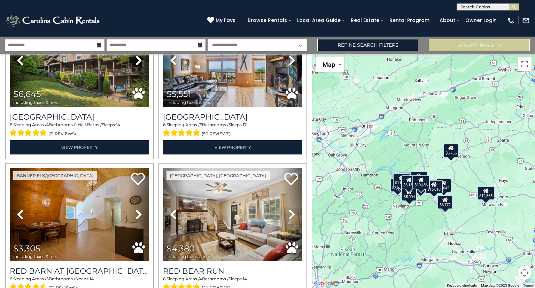
drag, startPoint x: 313, startPoint y: 144, endPoint x: 318, endPoint y: 166, distance: 22.5
click at [318, 166] on div "$4,451 $12,865 $7,578 $8,486 $6,765 $5,143 $6,645 $5,551 $3,305 $4,380 $6,772 $…" at bounding box center [423, 171] width 223 height 234
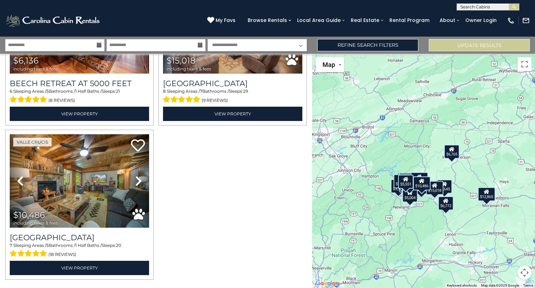
scroll to position [1620, 0]
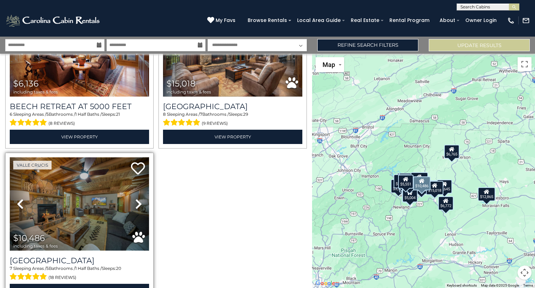
click at [114, 209] on img at bounding box center [79, 203] width 139 height 93
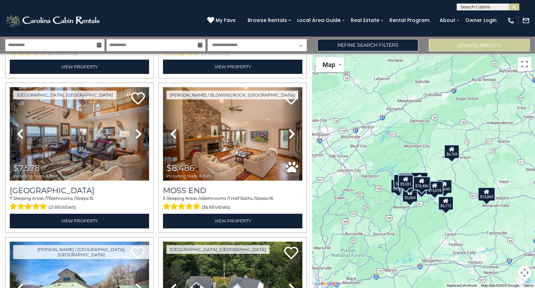
scroll to position [15, 0]
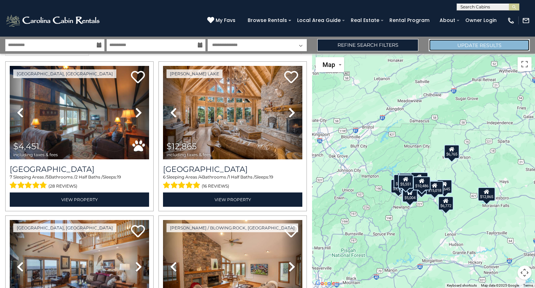
click at [457, 48] on button "Update Results" at bounding box center [479, 45] width 101 height 12
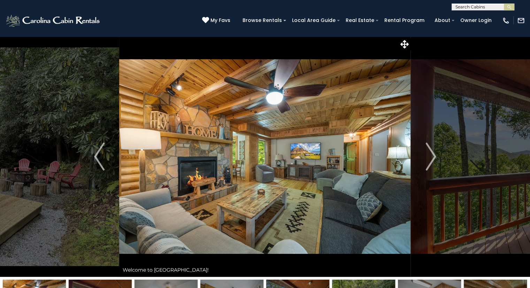
scroll to position [2, 0]
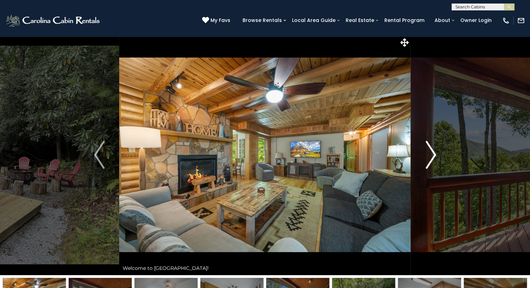
click at [433, 156] on img "Next" at bounding box center [431, 155] width 10 height 28
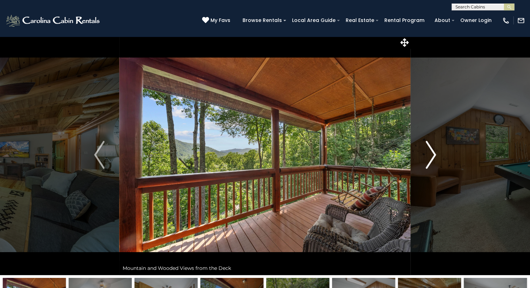
click at [433, 156] on img "Next" at bounding box center [431, 155] width 10 height 28
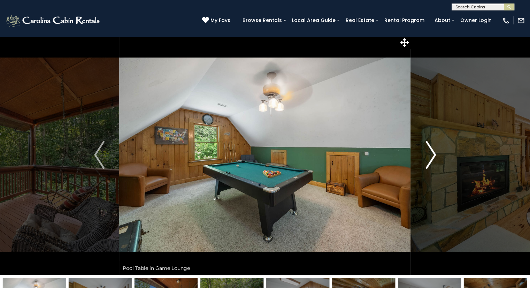
click at [432, 156] on img "Next" at bounding box center [431, 155] width 10 height 28
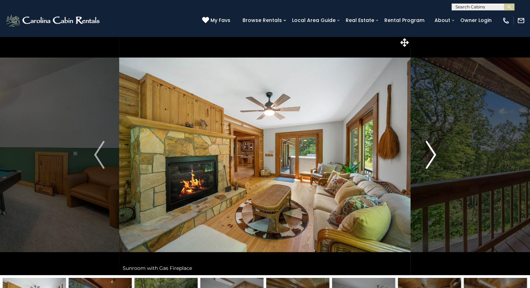
click at [432, 156] on img "Next" at bounding box center [431, 155] width 10 height 28
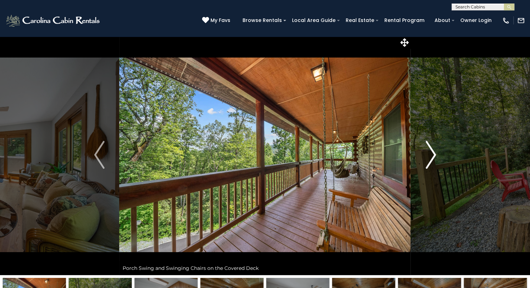
click at [432, 156] on img "Next" at bounding box center [431, 155] width 10 height 28
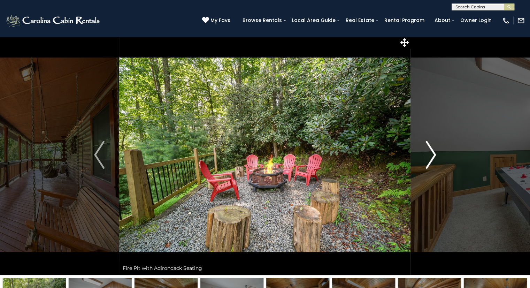
click at [432, 156] on img "Next" at bounding box center [431, 155] width 10 height 28
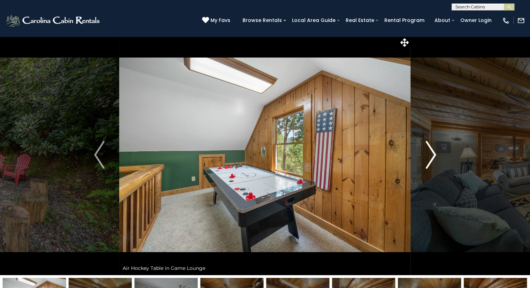
click at [432, 156] on img "Next" at bounding box center [431, 155] width 10 height 28
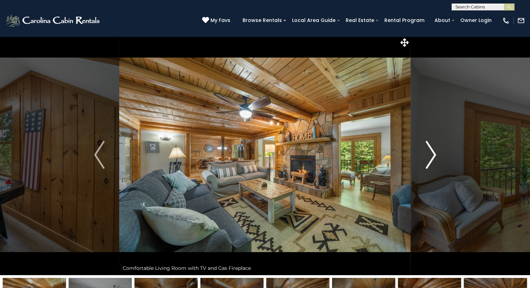
click at [432, 156] on img "Next" at bounding box center [431, 155] width 10 height 28
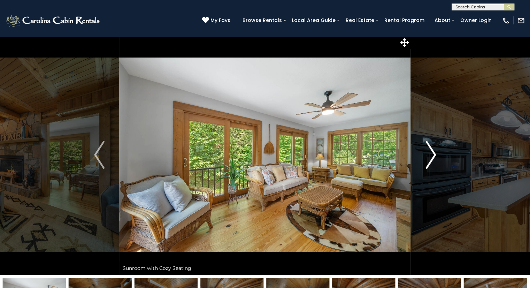
click at [432, 156] on img "Next" at bounding box center [431, 155] width 10 height 28
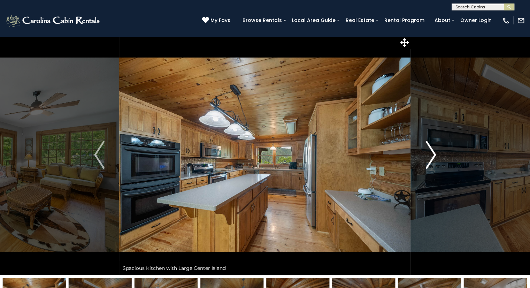
click at [432, 156] on img "Next" at bounding box center [431, 155] width 10 height 28
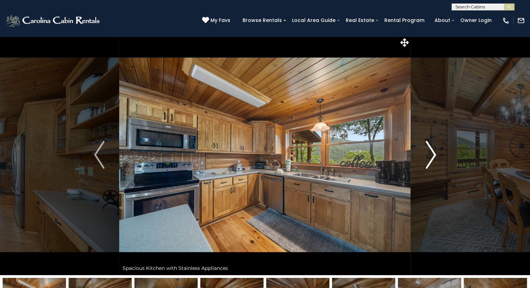
click at [432, 156] on img "Next" at bounding box center [431, 155] width 10 height 28
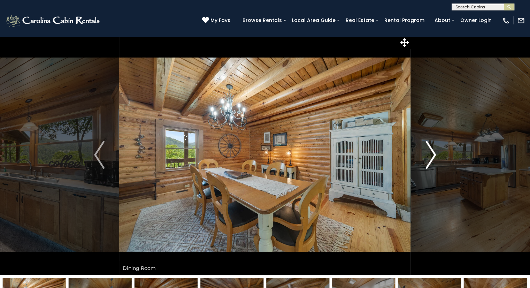
click at [432, 156] on img "Next" at bounding box center [431, 155] width 10 height 28
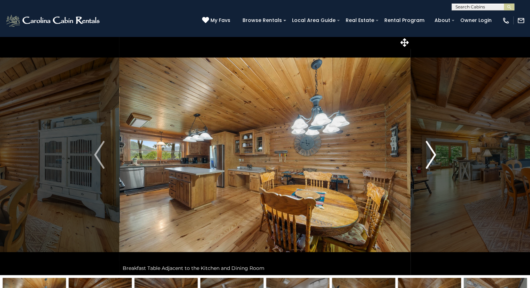
click at [432, 156] on img "Next" at bounding box center [431, 155] width 10 height 28
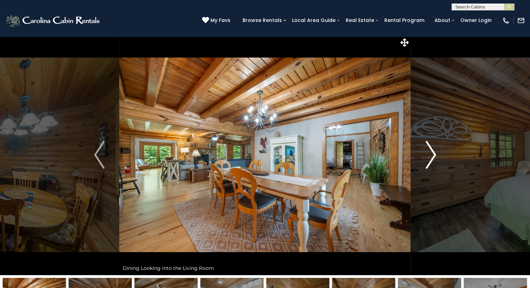
click at [432, 156] on img "Next" at bounding box center [431, 155] width 10 height 28
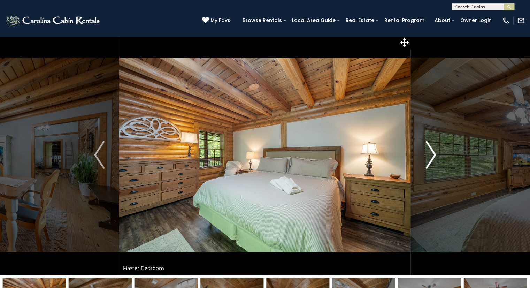
click at [432, 156] on img "Next" at bounding box center [431, 155] width 10 height 28
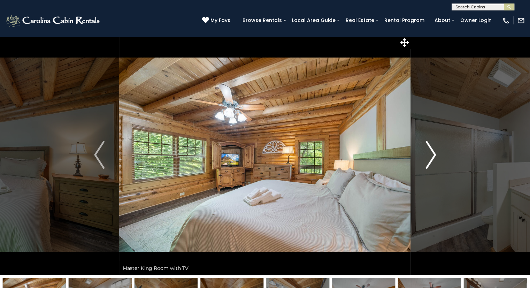
click at [432, 156] on img "Next" at bounding box center [431, 155] width 10 height 28
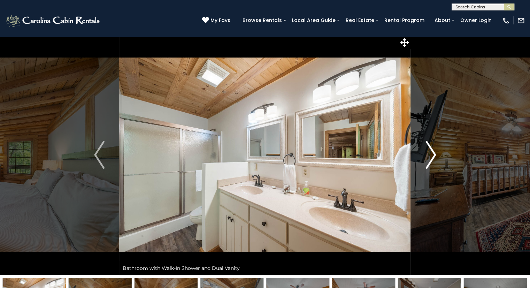
click at [432, 156] on img "Next" at bounding box center [431, 155] width 10 height 28
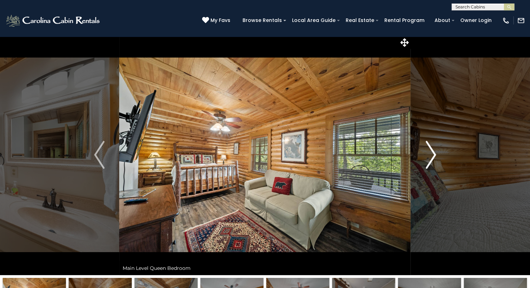
click at [432, 156] on img "Next" at bounding box center [431, 155] width 10 height 28
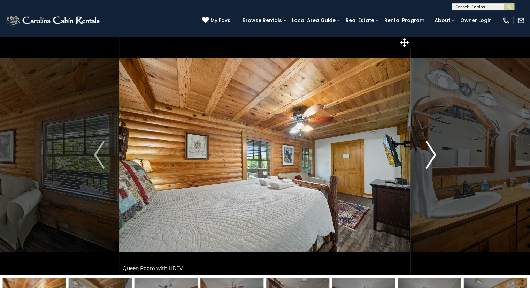
click at [432, 156] on img "Next" at bounding box center [431, 155] width 10 height 28
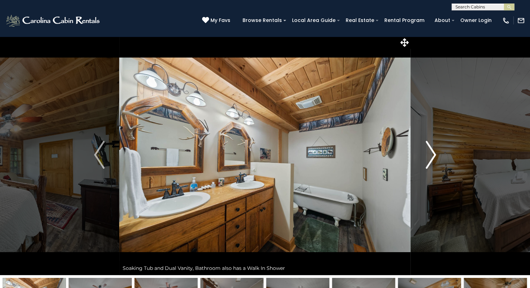
click at [432, 156] on img "Next" at bounding box center [431, 155] width 10 height 28
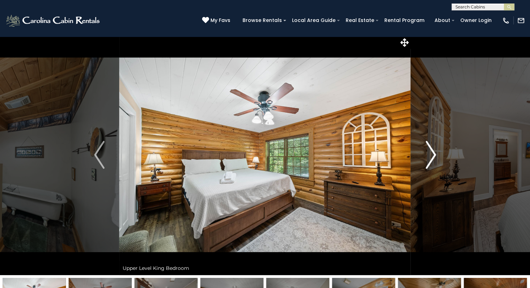
click at [432, 156] on img "Next" at bounding box center [431, 155] width 10 height 28
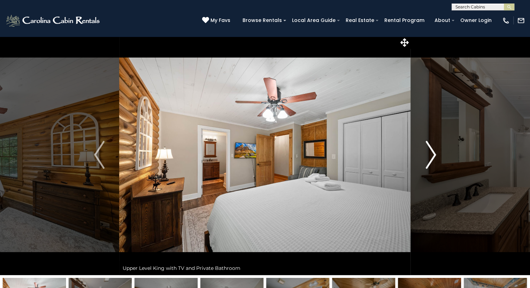
click at [432, 156] on img "Next" at bounding box center [431, 155] width 10 height 28
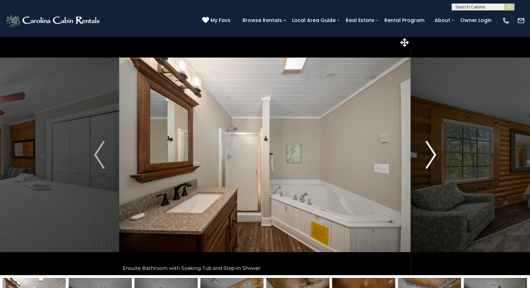
click at [432, 156] on img "Next" at bounding box center [431, 155] width 10 height 28
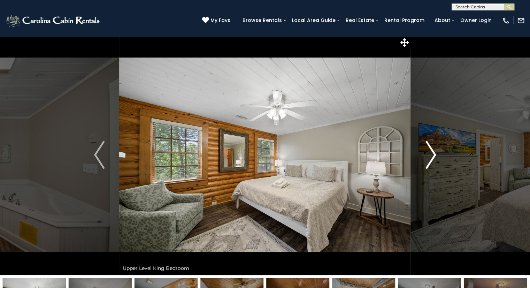
click at [432, 156] on img "Next" at bounding box center [431, 155] width 10 height 28
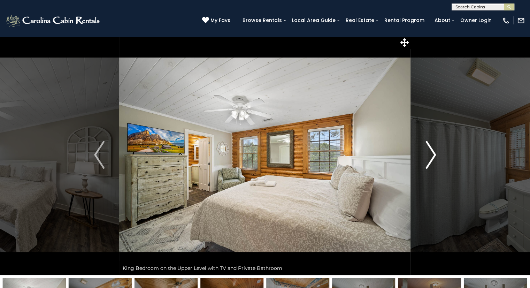
click at [432, 156] on img "Next" at bounding box center [431, 155] width 10 height 28
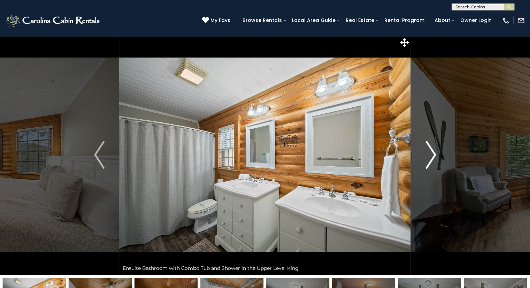
click at [432, 156] on img "Next" at bounding box center [431, 155] width 10 height 28
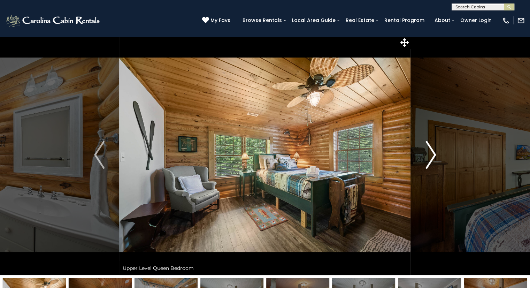
click at [432, 156] on img "Next" at bounding box center [431, 155] width 10 height 28
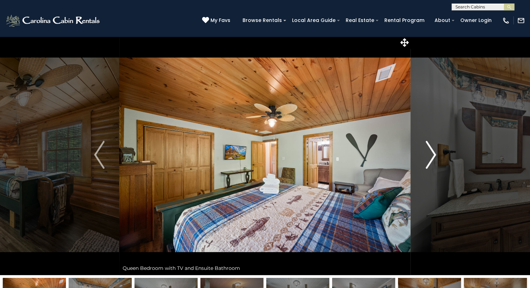
click at [432, 156] on img "Next" at bounding box center [431, 155] width 10 height 28
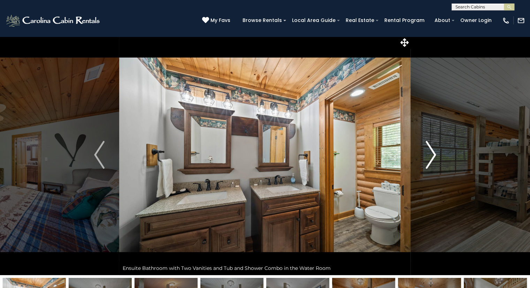
click at [432, 156] on img "Next" at bounding box center [431, 155] width 10 height 28
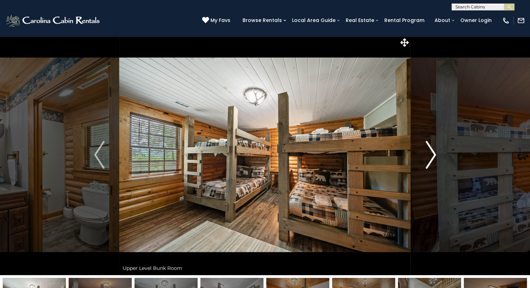
click at [432, 156] on img "Next" at bounding box center [431, 155] width 10 height 28
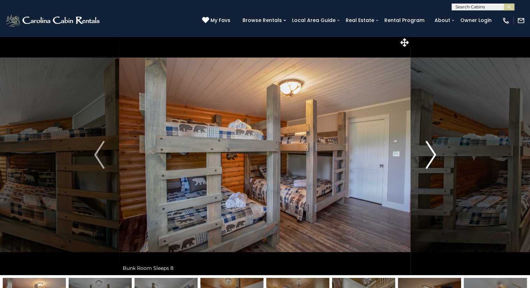
click at [432, 156] on img "Next" at bounding box center [431, 155] width 10 height 28
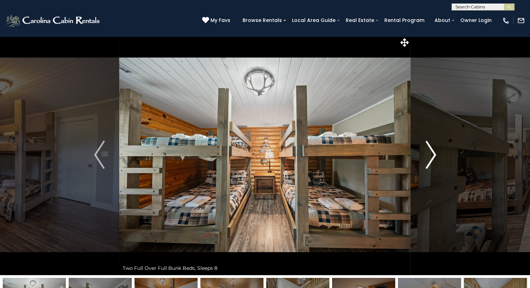
click at [432, 156] on img "Next" at bounding box center [431, 155] width 10 height 28
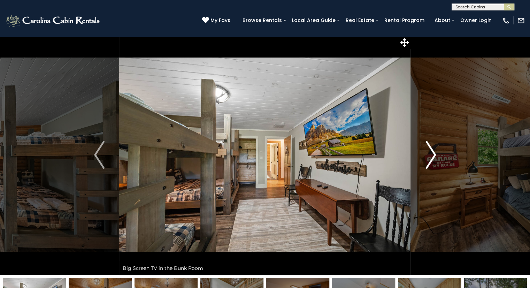
click at [432, 156] on img "Next" at bounding box center [431, 155] width 10 height 28
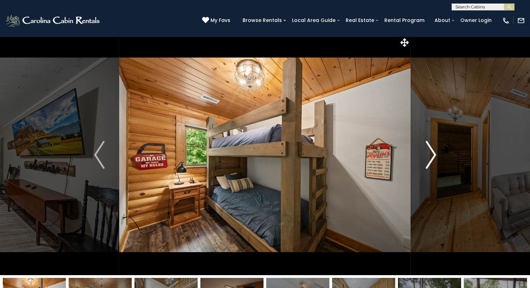
click at [432, 156] on img "Next" at bounding box center [431, 155] width 10 height 28
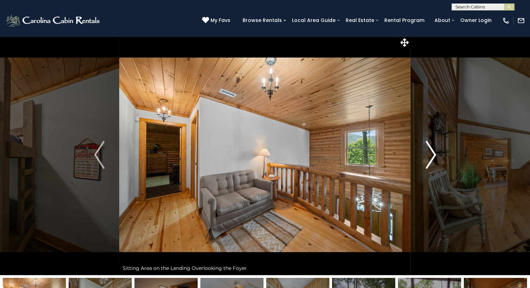
click at [432, 156] on img "Next" at bounding box center [431, 155] width 10 height 28
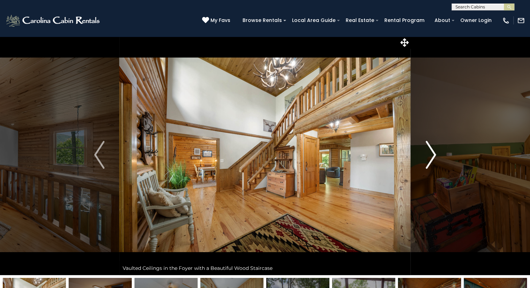
click at [432, 156] on img "Next" at bounding box center [431, 155] width 10 height 28
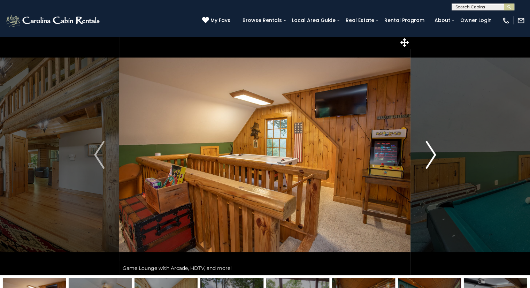
click at [432, 156] on img "Next" at bounding box center [431, 155] width 10 height 28
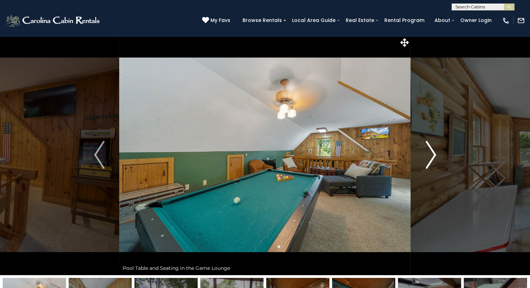
click at [432, 156] on img "Next" at bounding box center [431, 155] width 10 height 28
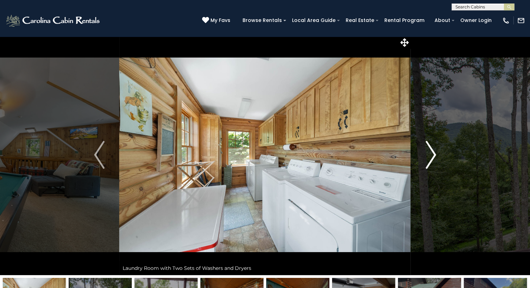
click at [432, 156] on img "Next" at bounding box center [431, 155] width 10 height 28
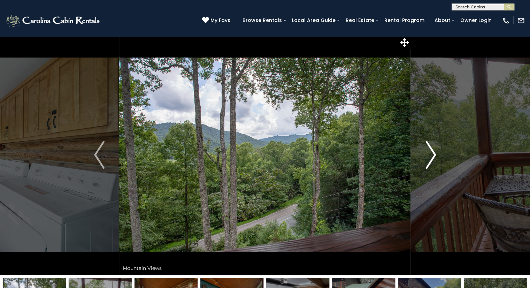
click at [432, 156] on img "Next" at bounding box center [431, 155] width 10 height 28
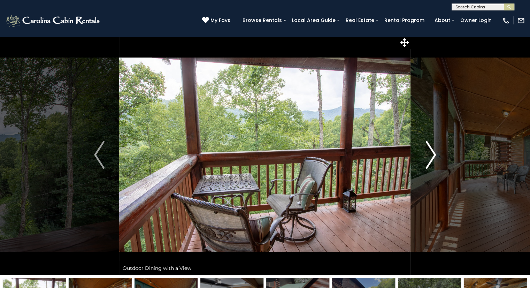
click at [432, 156] on img "Next" at bounding box center [431, 155] width 10 height 28
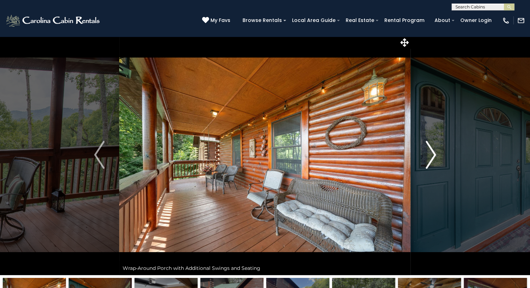
click at [432, 156] on img "Next" at bounding box center [431, 155] width 10 height 28
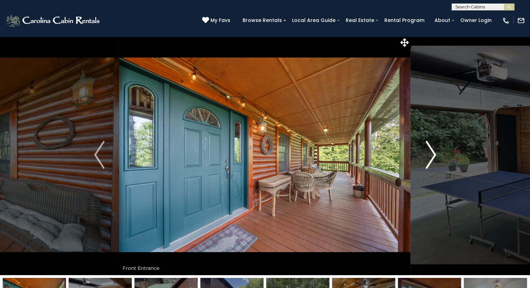
click at [432, 156] on img "Next" at bounding box center [431, 155] width 10 height 28
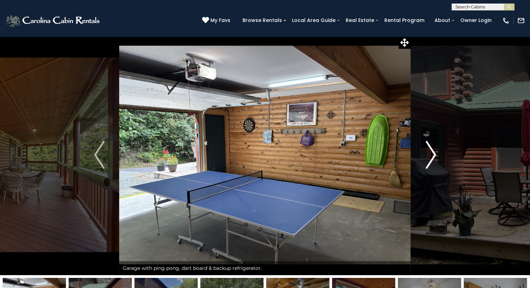
click at [432, 156] on img "Next" at bounding box center [431, 155] width 10 height 28
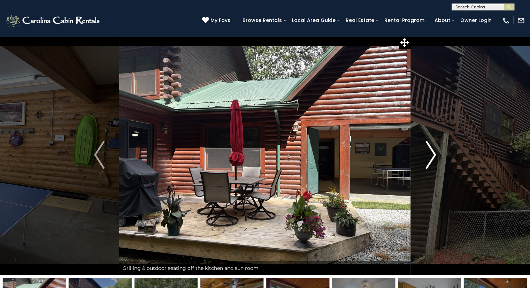
click at [432, 156] on img "Next" at bounding box center [431, 155] width 10 height 28
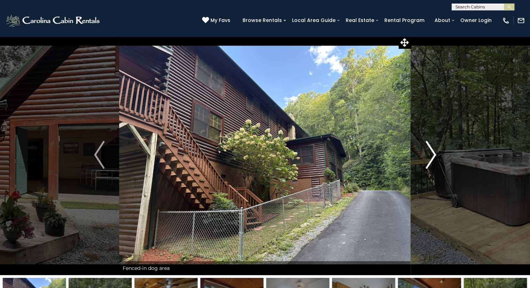
click at [432, 156] on img "Next" at bounding box center [431, 155] width 10 height 28
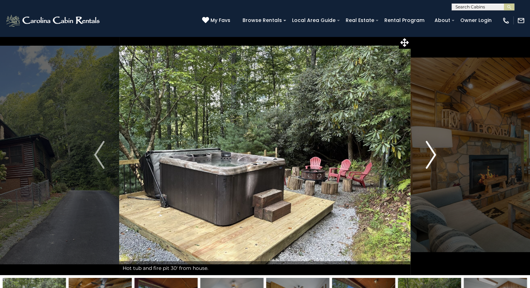
click at [432, 156] on img "Next" at bounding box center [431, 155] width 10 height 28
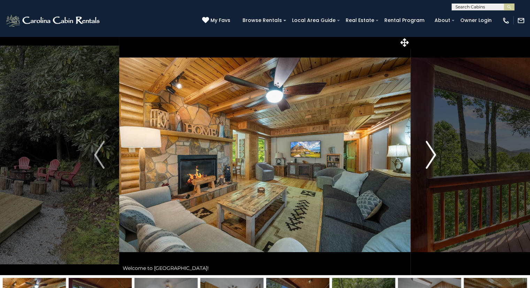
click at [432, 156] on img "Next" at bounding box center [431, 155] width 10 height 28
